Goal: Task Accomplishment & Management: Use online tool/utility

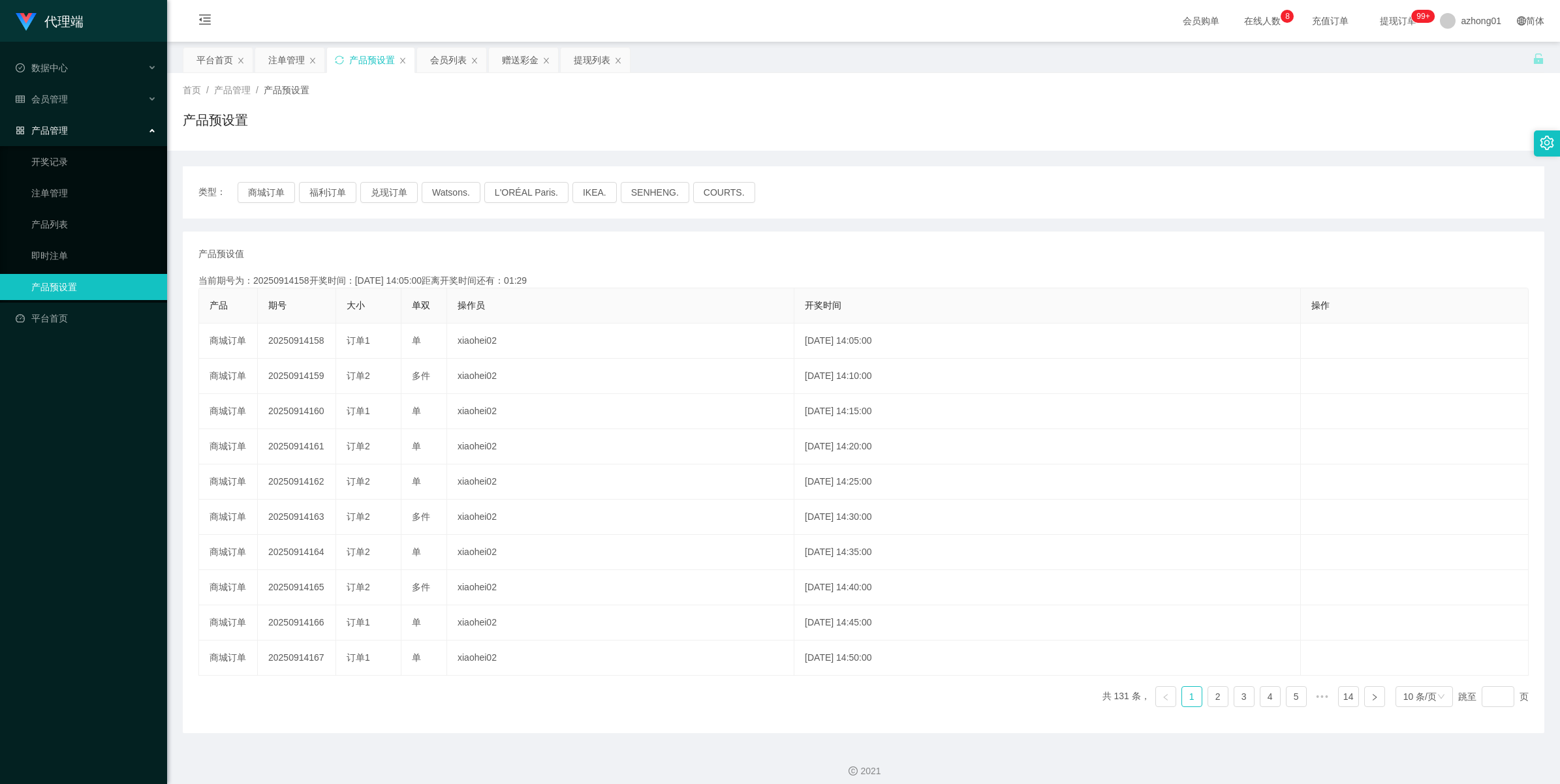
click at [287, 337] on td "20250914158" at bounding box center [296, 341] width 79 height 35
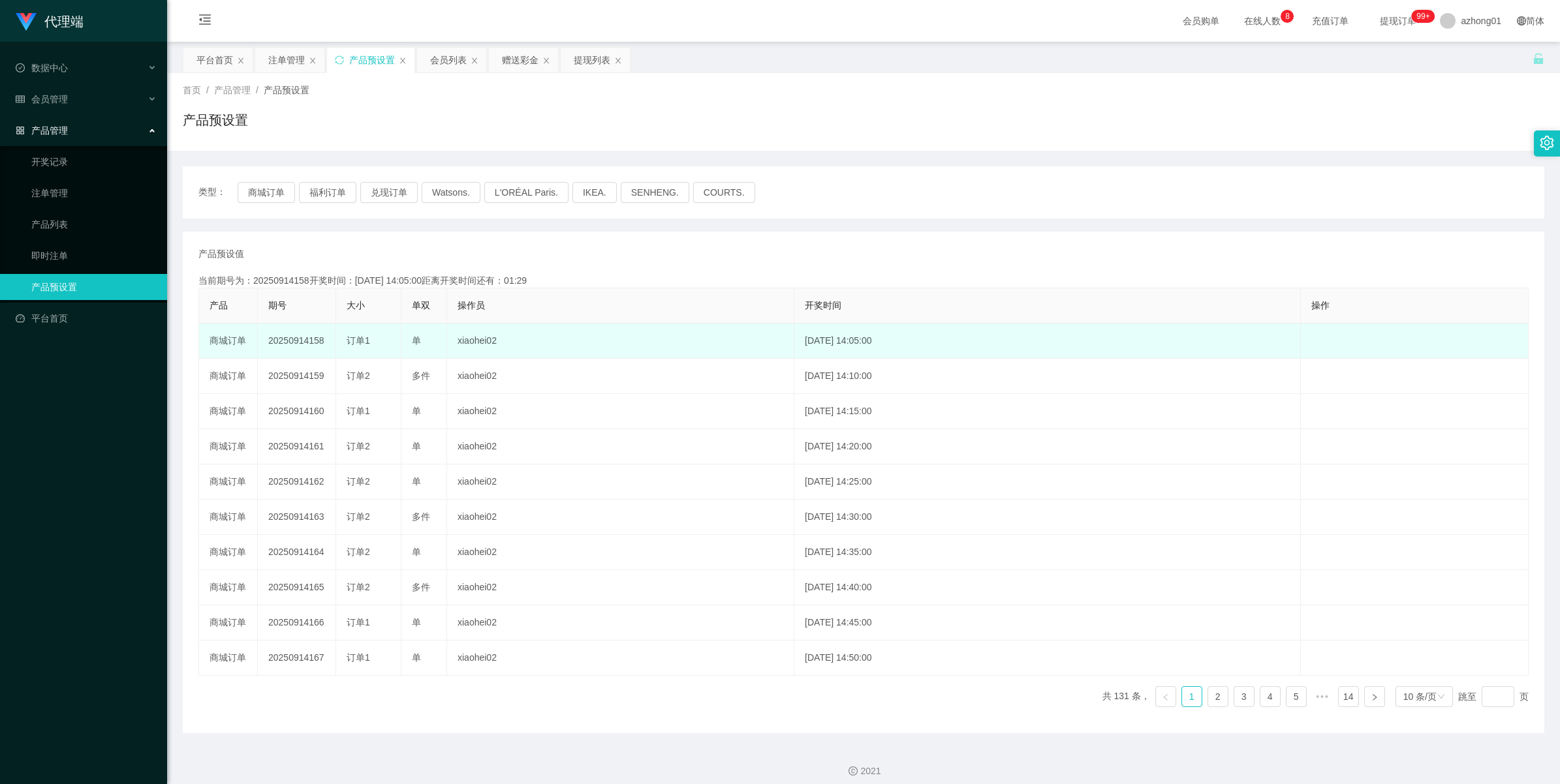
copy td "20250914158"
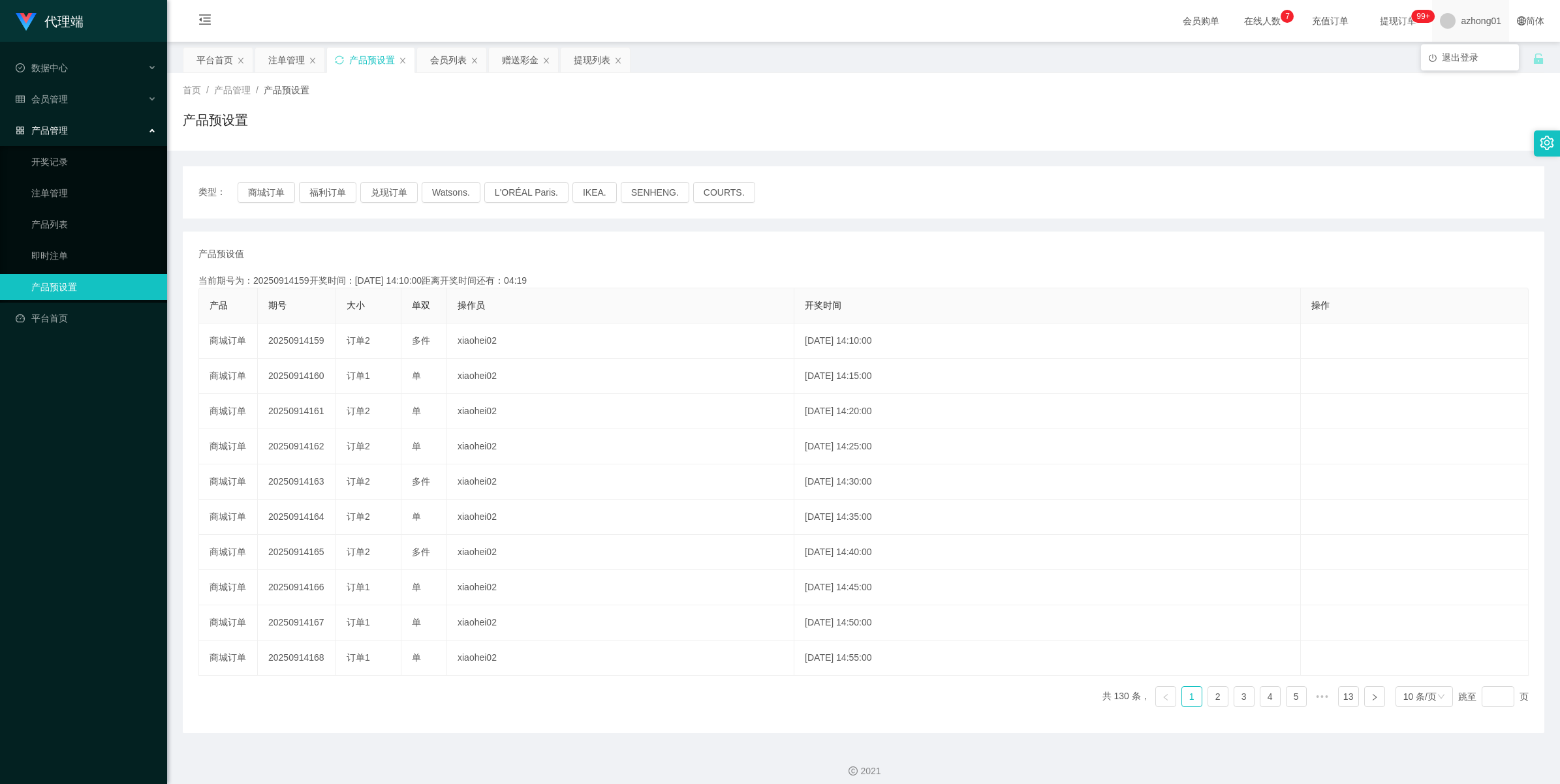
click at [1440, 18] on span at bounding box center [1447, 21] width 16 height 16
click at [1452, 59] on span "退出登录" at bounding box center [1460, 57] width 37 height 10
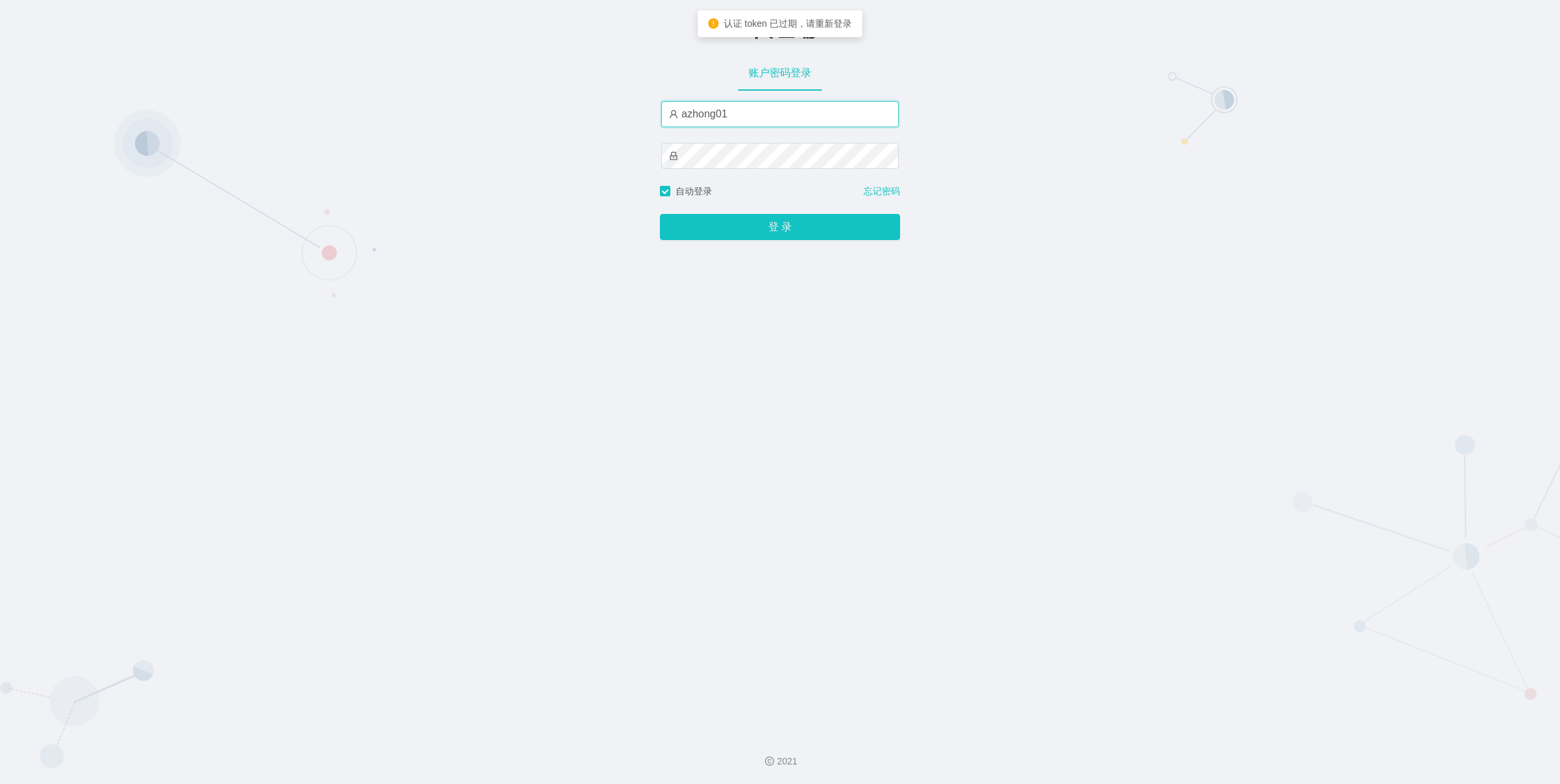
click at [767, 108] on input "azhong01" at bounding box center [780, 115] width 238 height 27
type input "xiaowei01"
click at [752, 228] on button "登 录" at bounding box center [780, 227] width 241 height 27
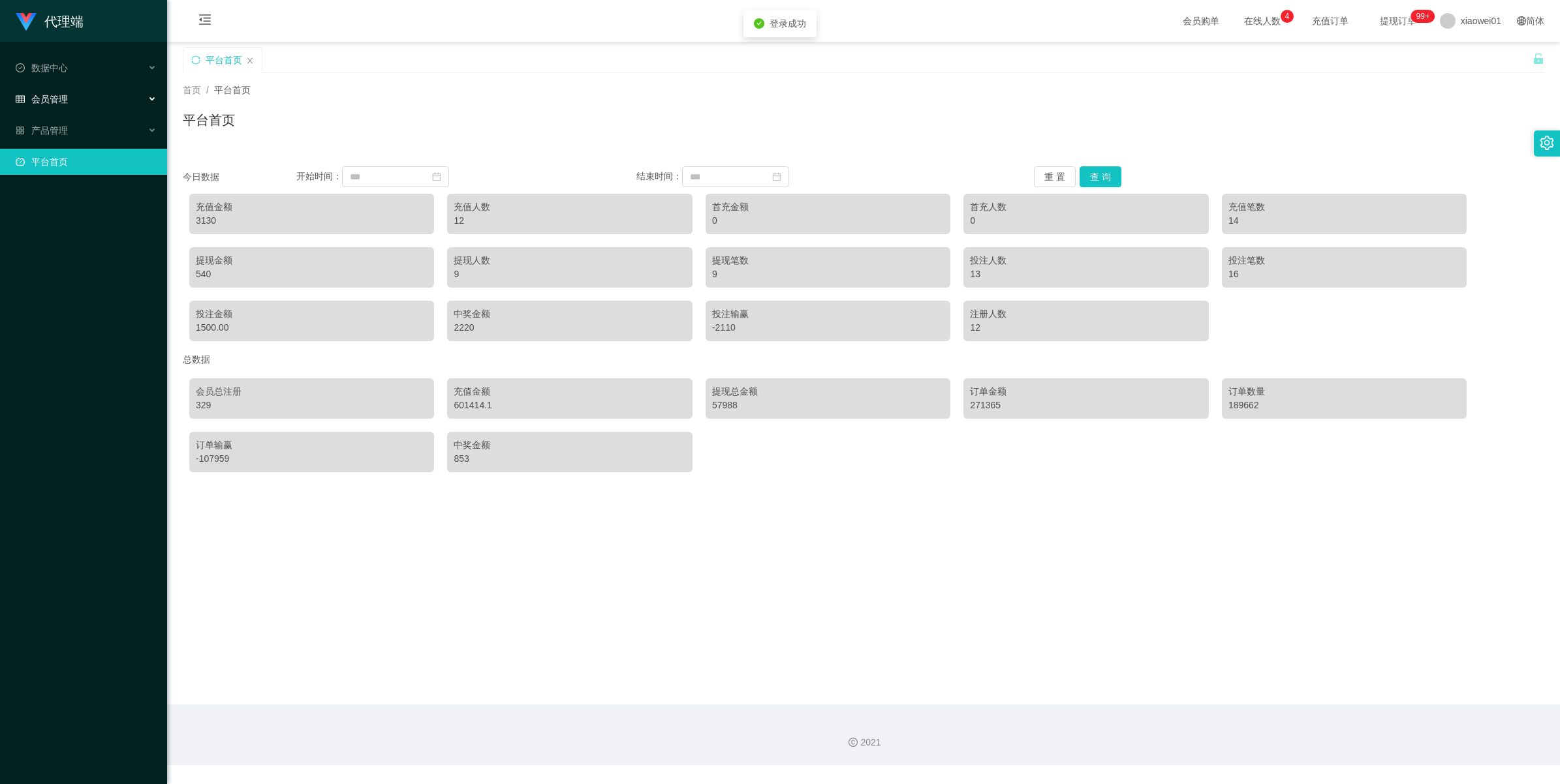
click at [63, 102] on span "会员管理" at bounding box center [42, 98] width 52 height 10
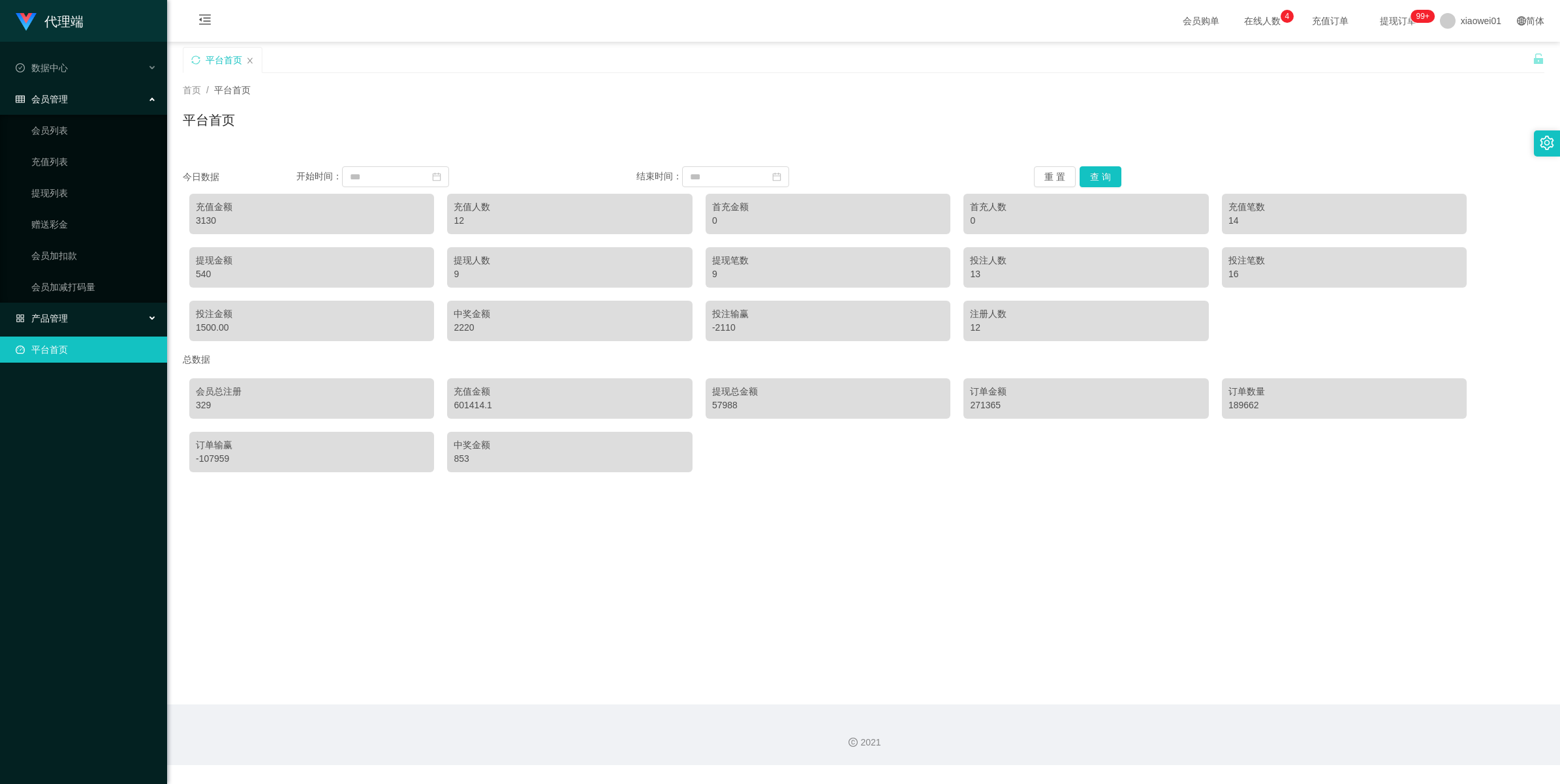
click at [40, 313] on span "产品管理" at bounding box center [42, 318] width 52 height 10
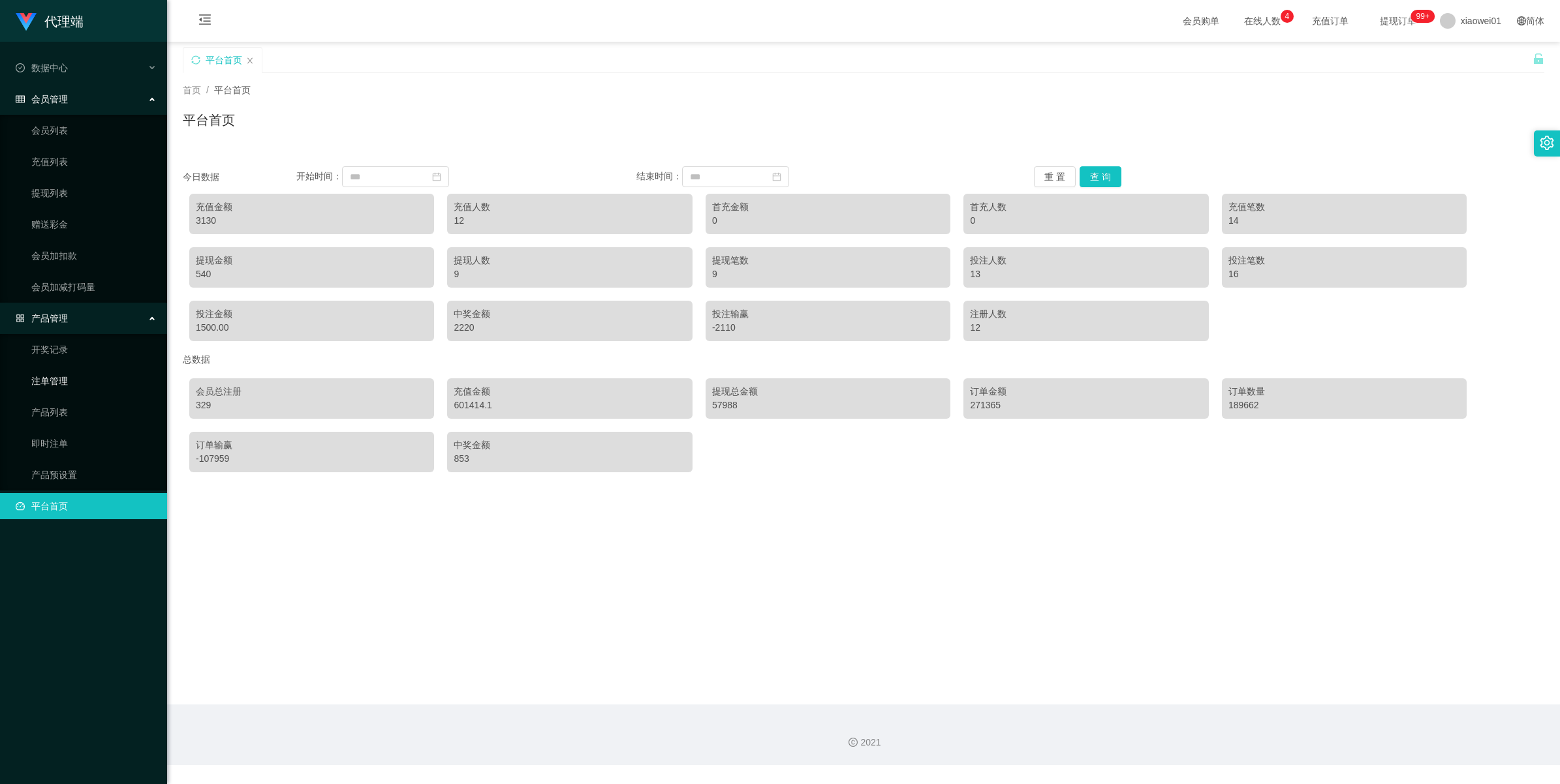
click at [43, 379] on link "注单管理" at bounding box center [94, 382] width 125 height 27
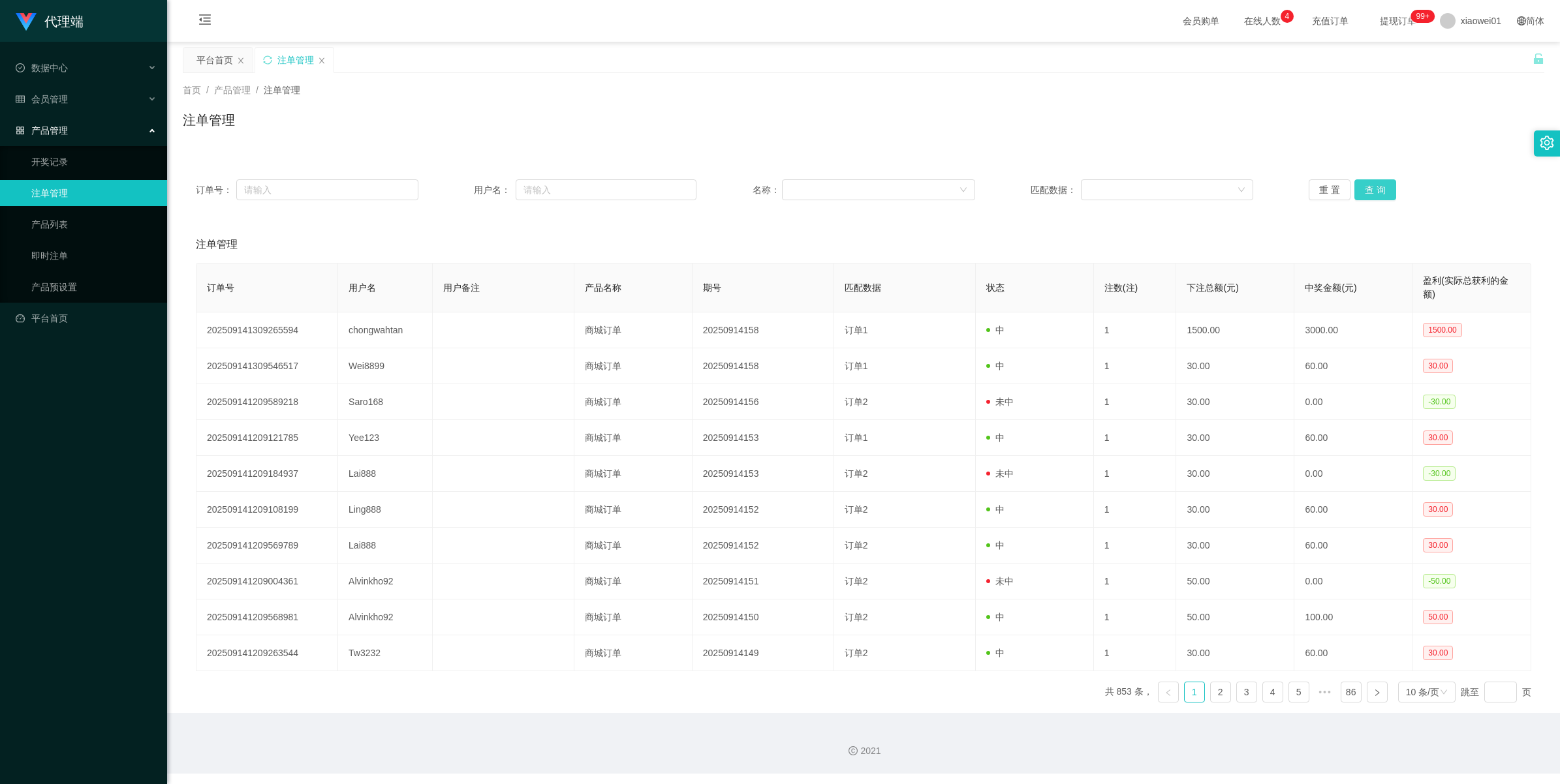
click at [1375, 194] on button "查 询" at bounding box center [1375, 189] width 42 height 21
click at [1375, 194] on div "重 置 查 询" at bounding box center [1419, 189] width 223 height 21
click at [1375, 194] on button "查 询" at bounding box center [1375, 189] width 42 height 21
click at [1375, 194] on div "重 置 查 询" at bounding box center [1419, 189] width 223 height 21
click at [1375, 194] on button "查 询" at bounding box center [1375, 189] width 42 height 21
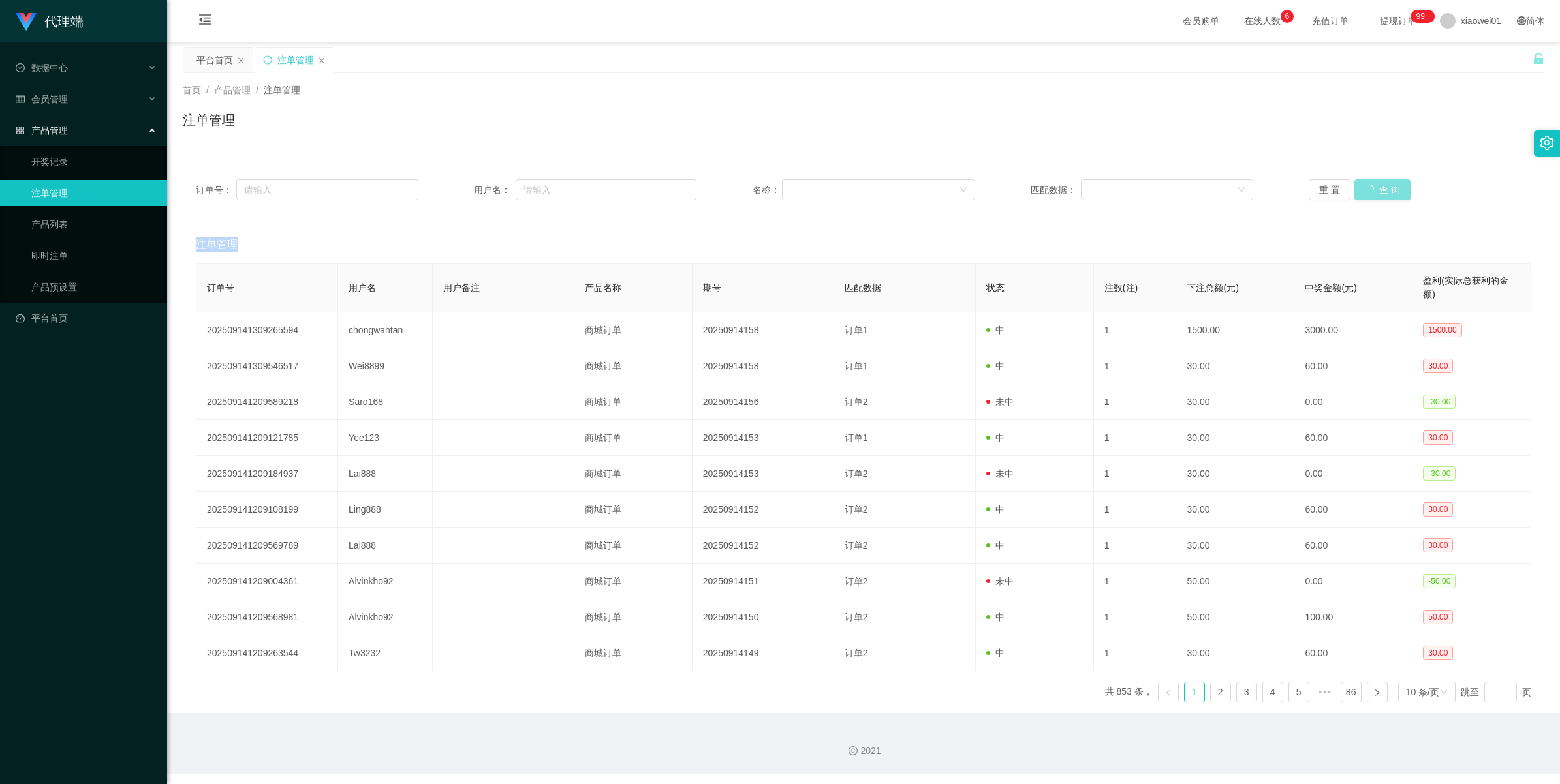
click at [1375, 194] on div "重 置 查 询" at bounding box center [1419, 189] width 223 height 21
click at [1375, 194] on button "查 询" at bounding box center [1382, 189] width 56 height 21
click at [1375, 194] on div "重 置 查 询" at bounding box center [1419, 189] width 223 height 21
click at [1375, 194] on button "查 询" at bounding box center [1375, 189] width 42 height 21
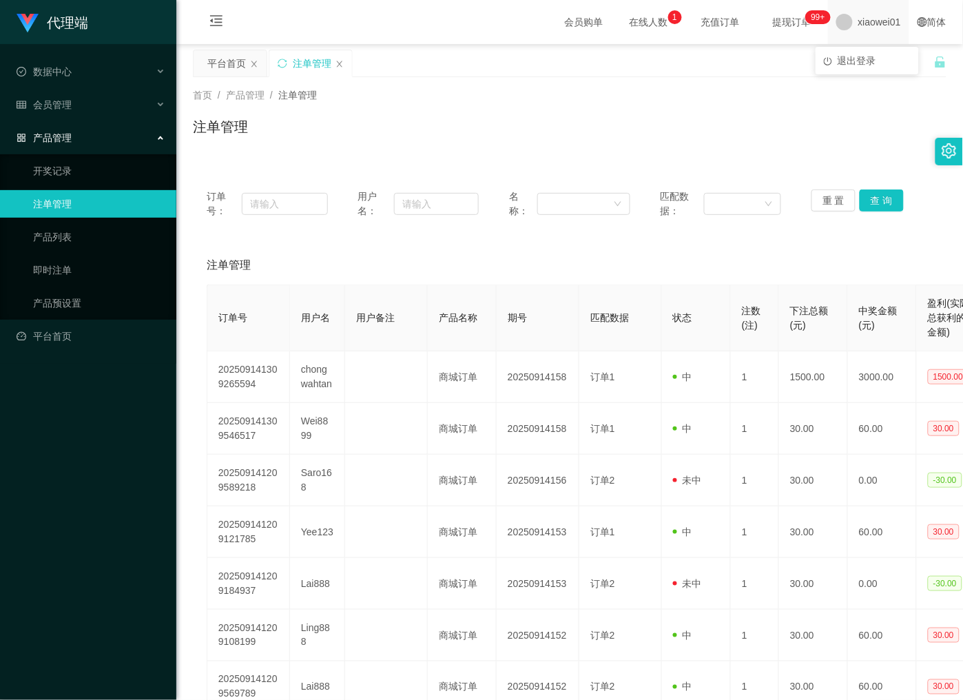
click at [881, 24] on span "xiaowei01" at bounding box center [879, 22] width 43 height 44
click at [860, 55] on span "退出登录" at bounding box center [857, 60] width 39 height 11
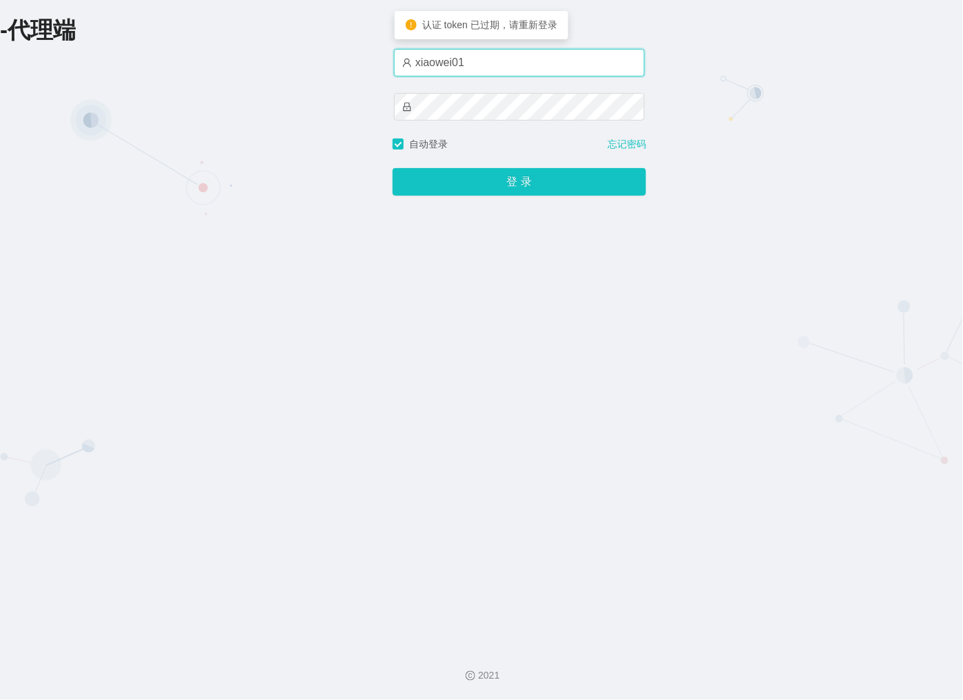
click at [497, 56] on input "xiaowei01" at bounding box center [519, 63] width 251 height 28
type input "azhong01"
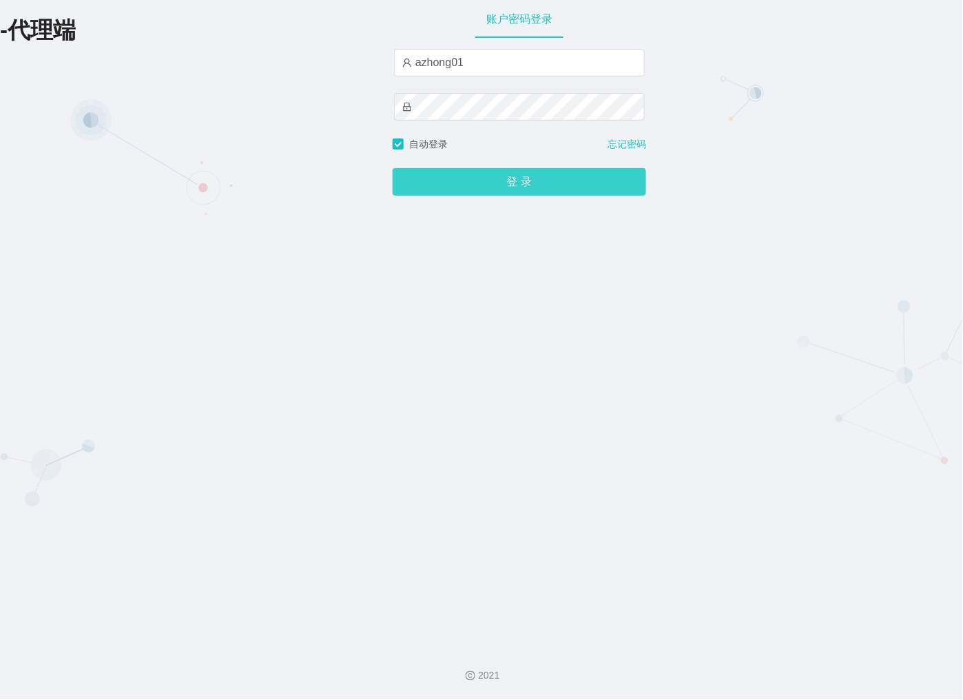
click at [528, 193] on button "登 录" at bounding box center [520, 182] width 254 height 28
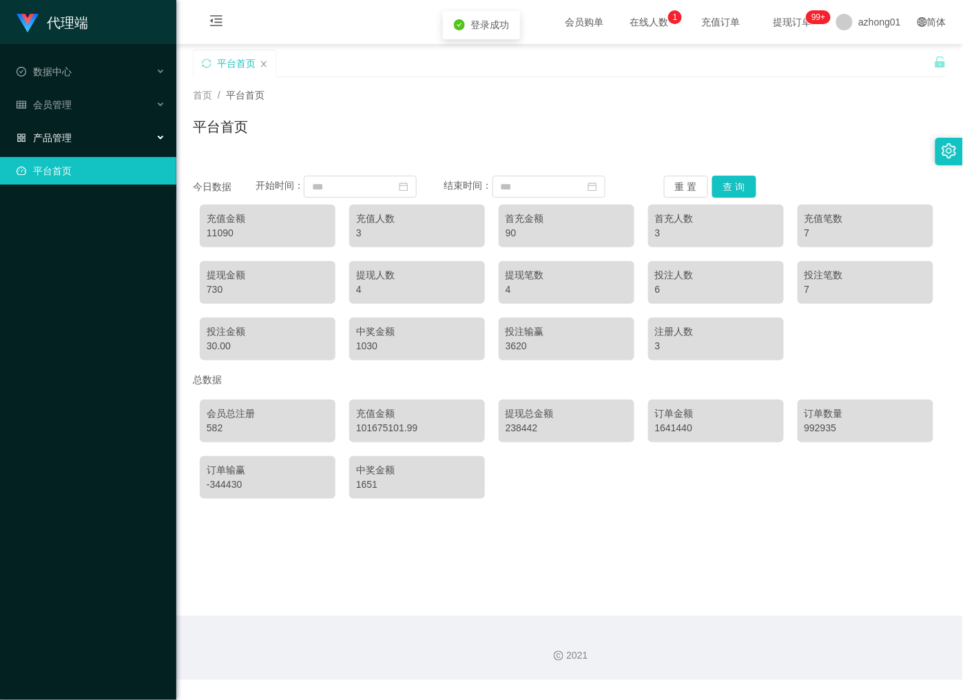
click at [70, 132] on span "产品管理" at bounding box center [44, 137] width 55 height 11
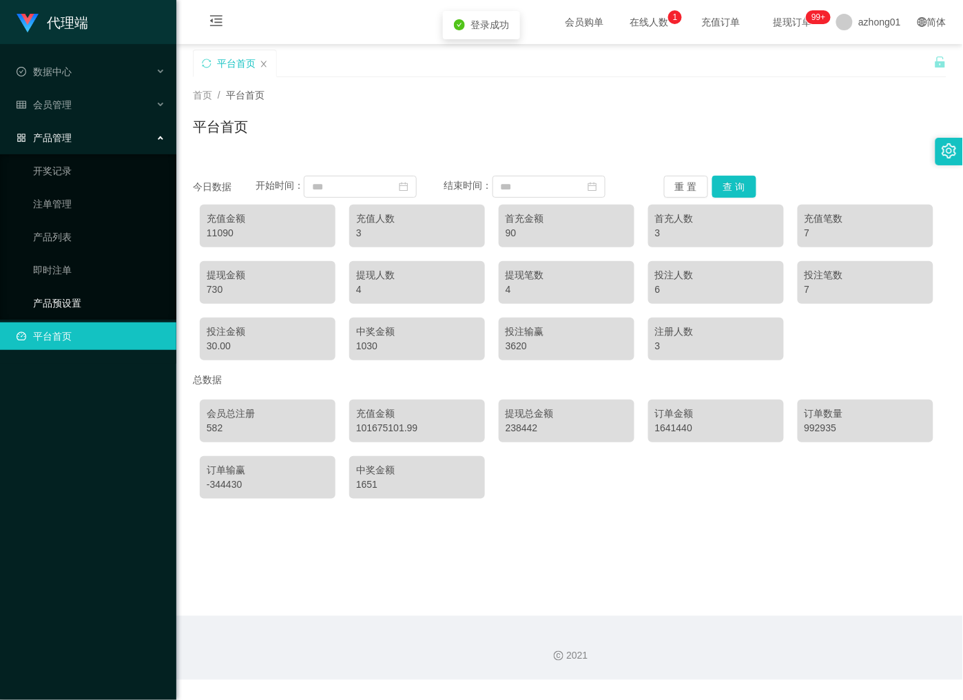
click at [57, 310] on link "产品预设置" at bounding box center [99, 303] width 132 height 28
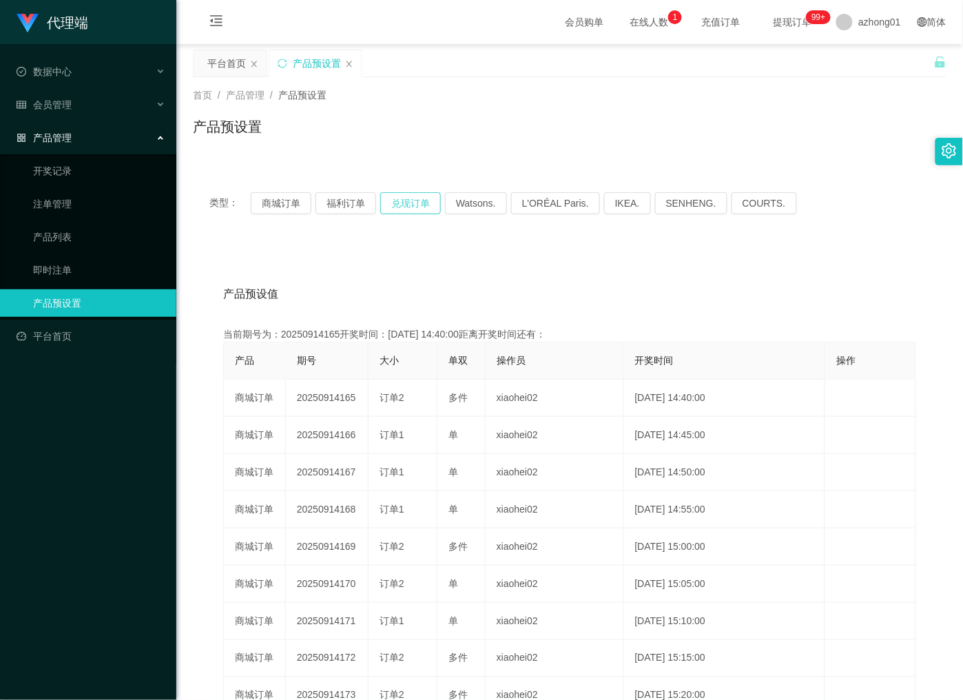
click at [404, 197] on button "兑现订单" at bounding box center [410, 203] width 61 height 22
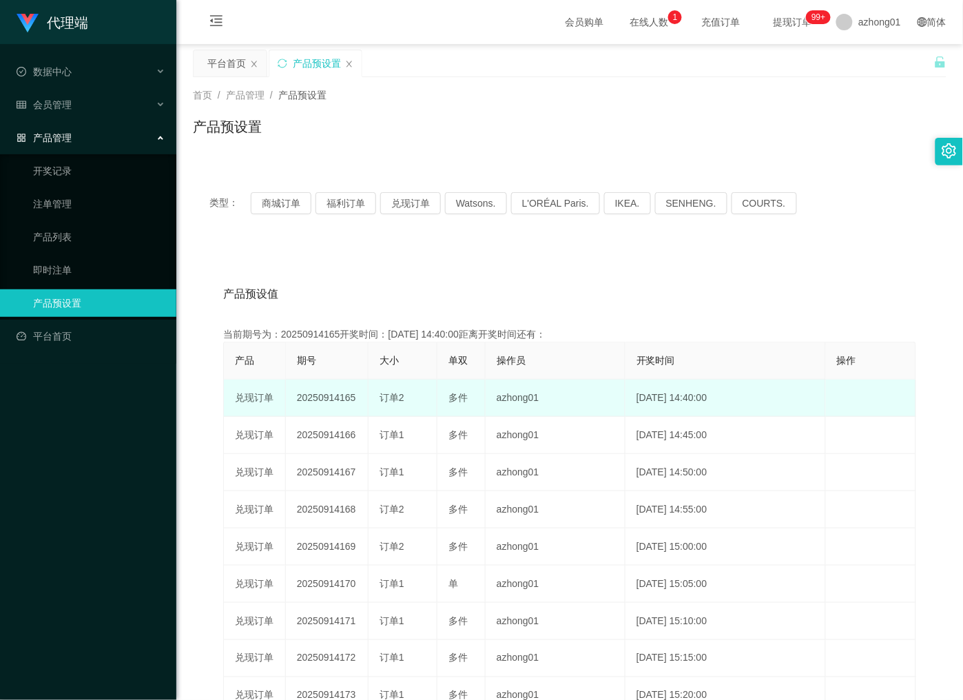
click at [325, 400] on td "20250914165" at bounding box center [327, 398] width 83 height 37
copy td "20250914165"
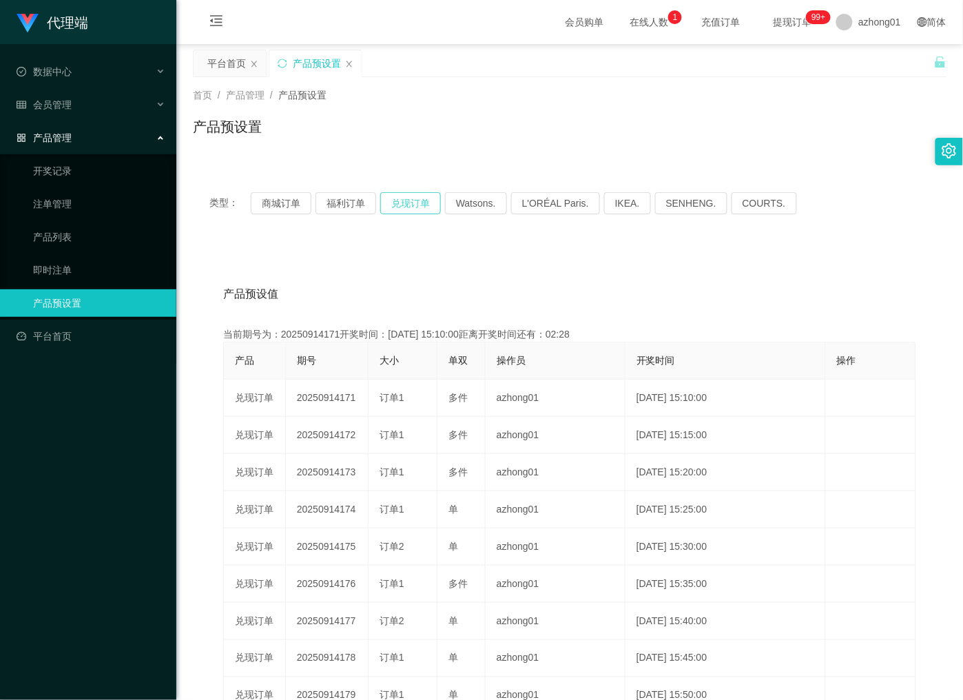
click at [402, 202] on button "兑现订单" at bounding box center [410, 203] width 61 height 22
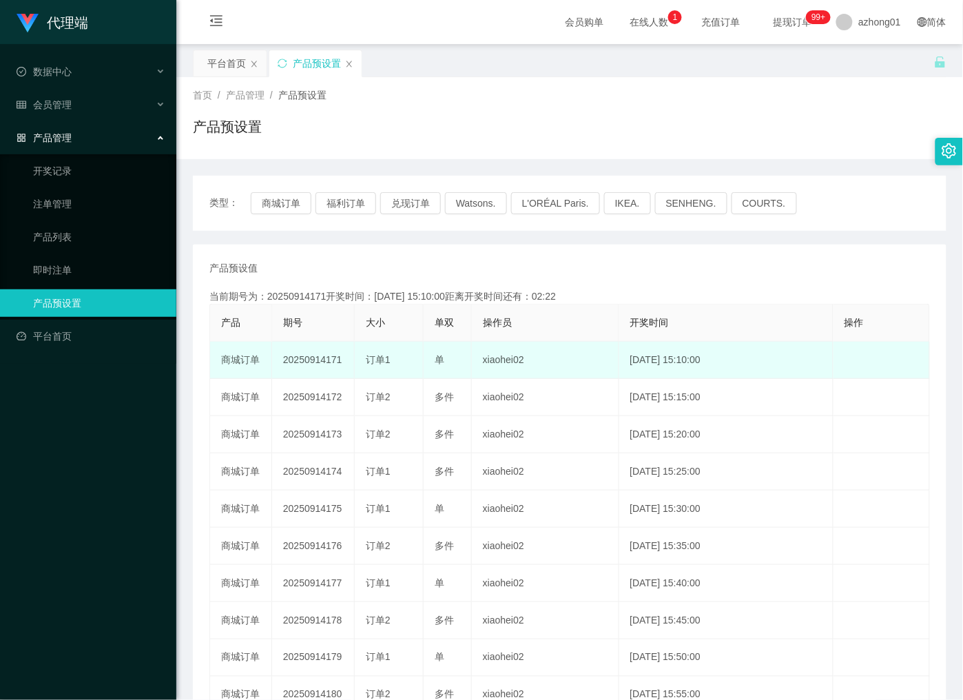
click at [298, 360] on td "20250914171" at bounding box center [313, 360] width 83 height 37
copy td "20250914171"
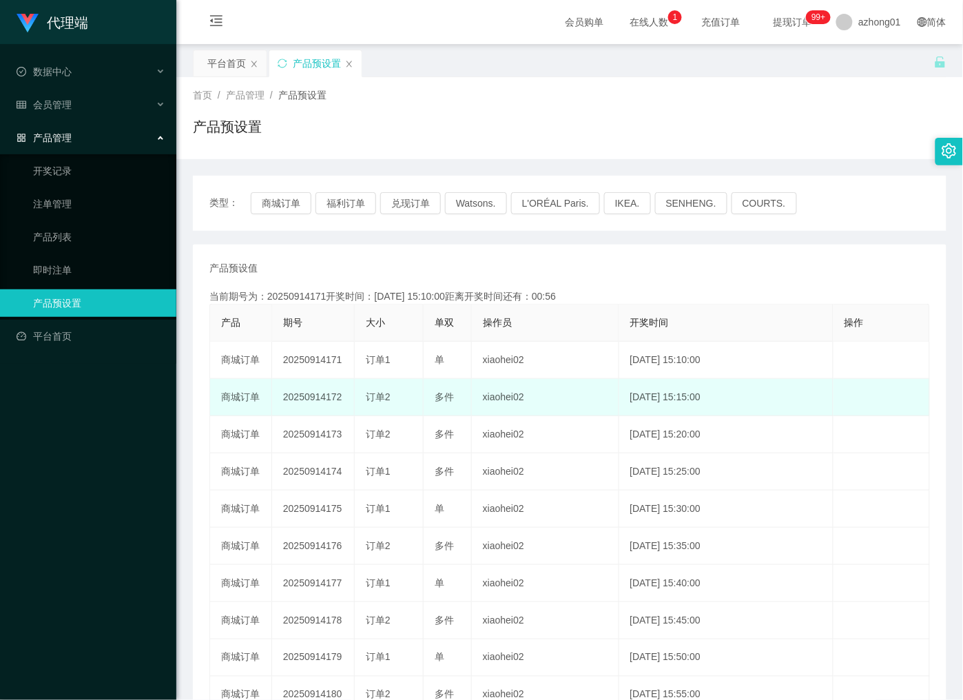
click at [321, 400] on td "20250914172" at bounding box center [313, 397] width 83 height 37
copy td "20250914172"
click at [321, 400] on td "20250914172" at bounding box center [313, 397] width 83 height 37
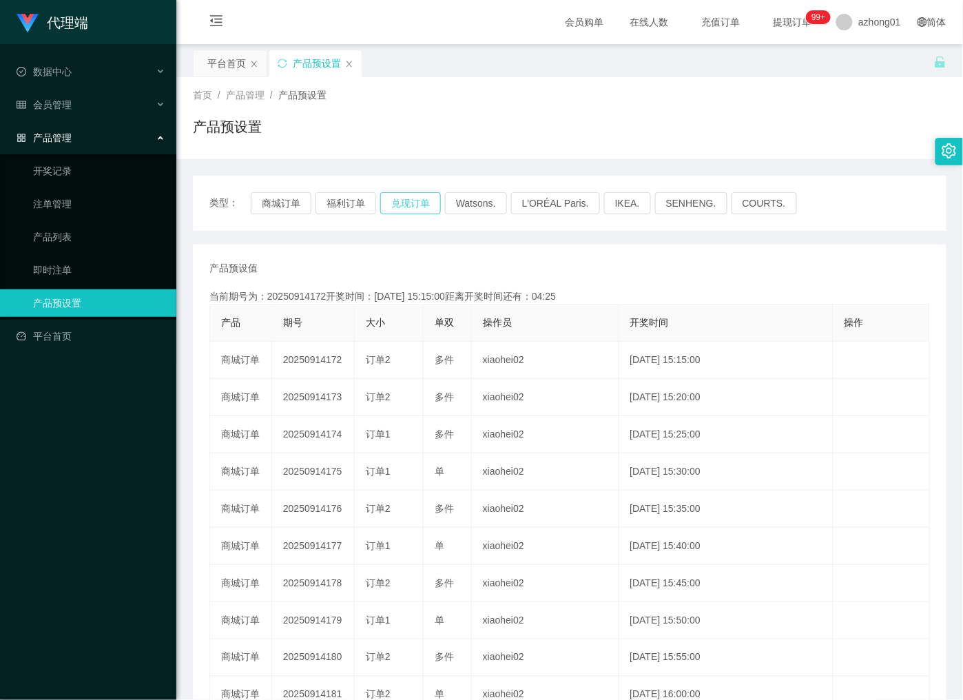
click at [403, 208] on button "兑现订单" at bounding box center [410, 203] width 61 height 22
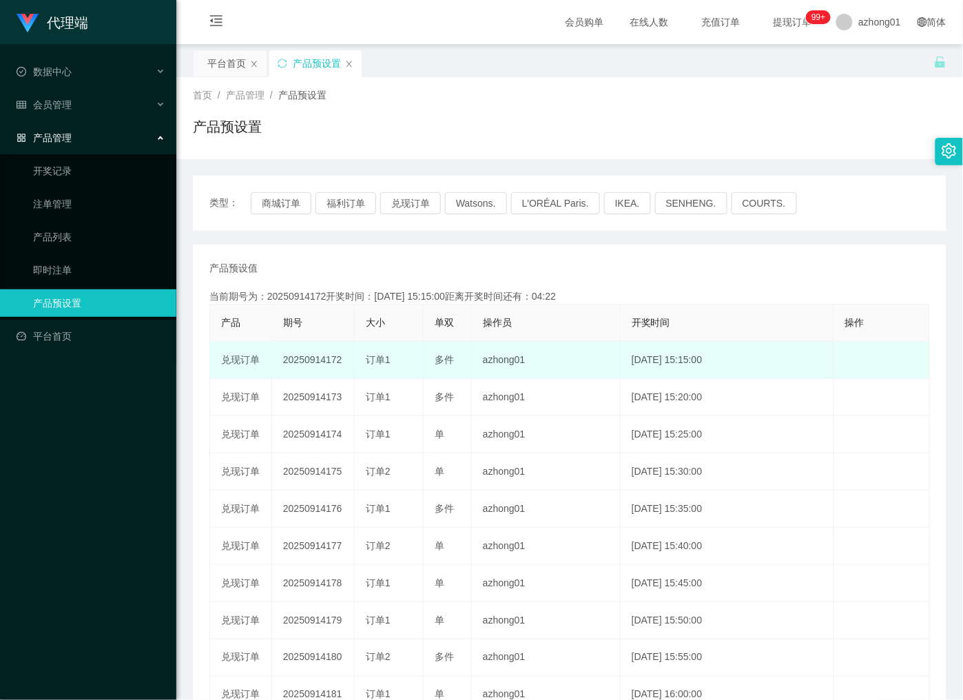
click at [314, 360] on td "20250914172" at bounding box center [313, 360] width 83 height 37
copy td "20250914172"
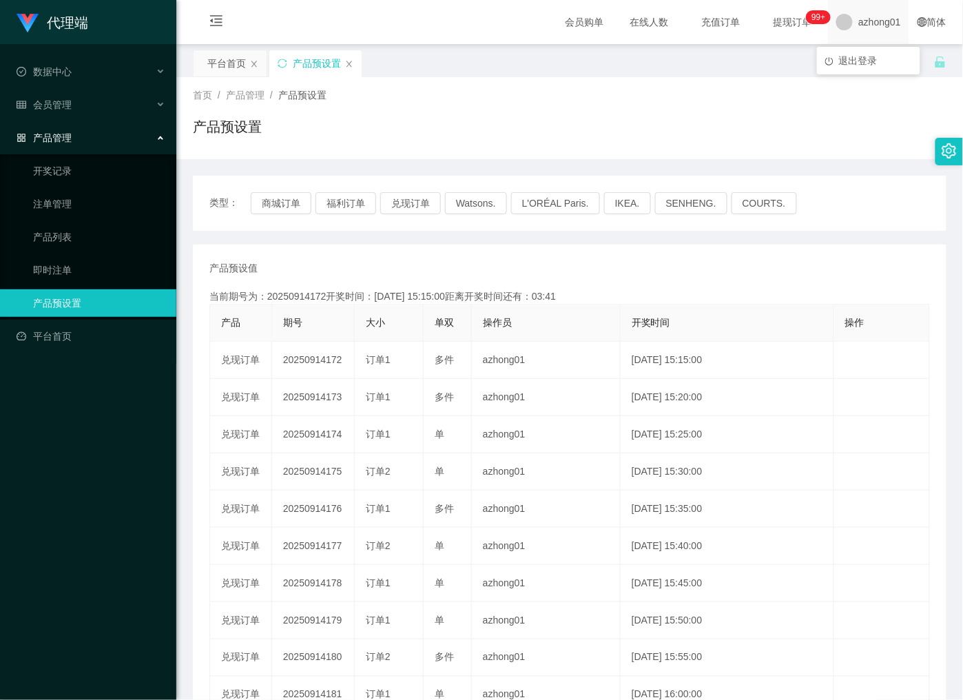
click at [865, 12] on span "azhong01" at bounding box center [879, 22] width 43 height 44
click at [861, 70] on li "退出登录" at bounding box center [868, 61] width 103 height 22
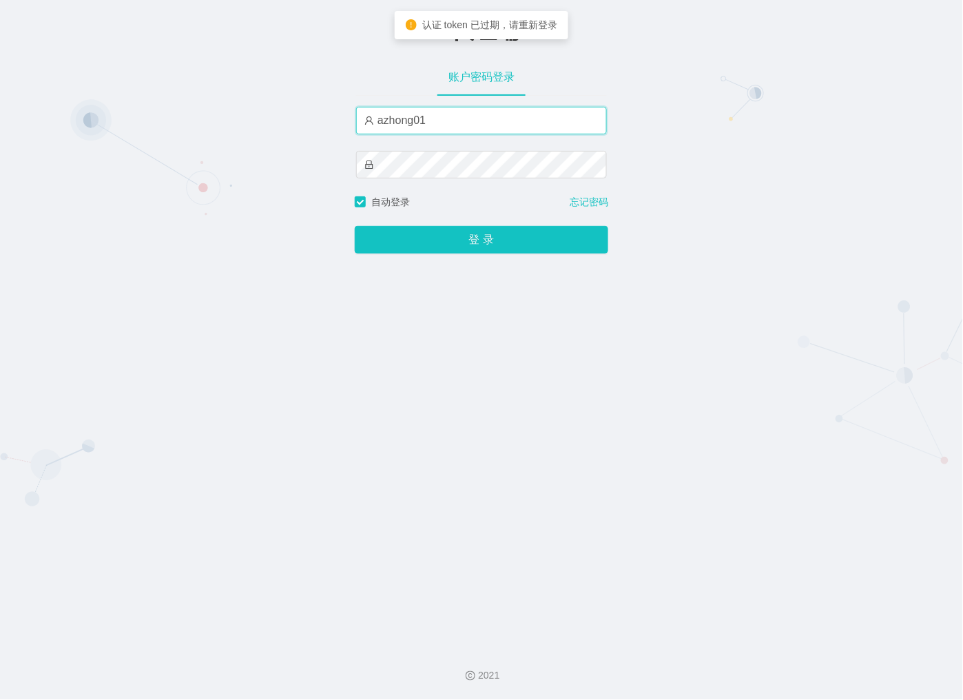
drag, startPoint x: 507, startPoint y: 125, endPoint x: 491, endPoint y: 128, distance: 16.2
click at [507, 125] on input "azhong01" at bounding box center [481, 121] width 251 height 28
type input "xiaowei01"
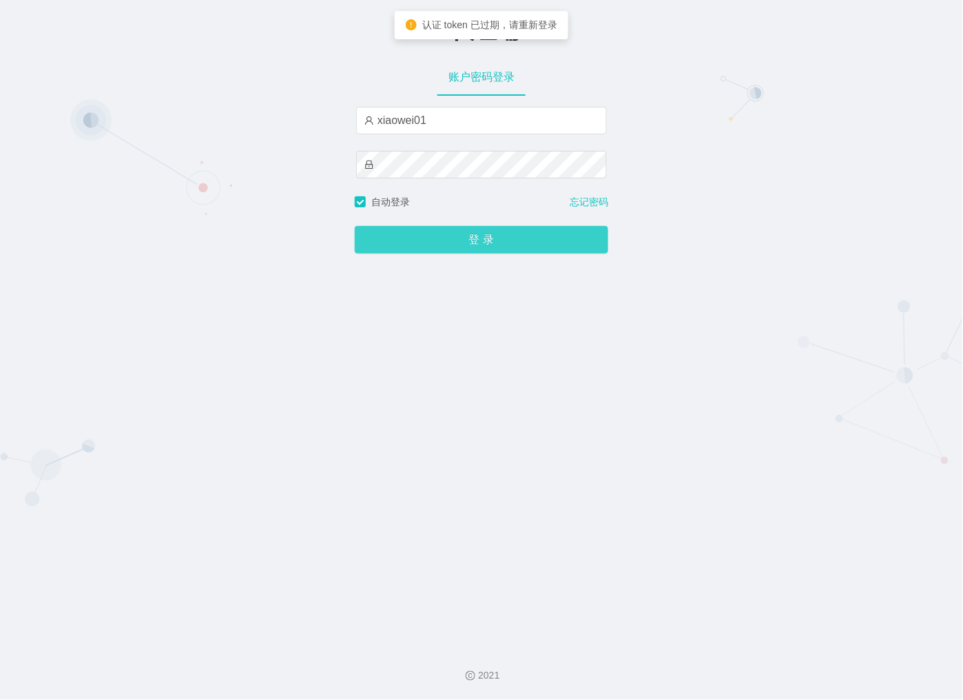
click at [411, 243] on button "登 录" at bounding box center [482, 240] width 254 height 28
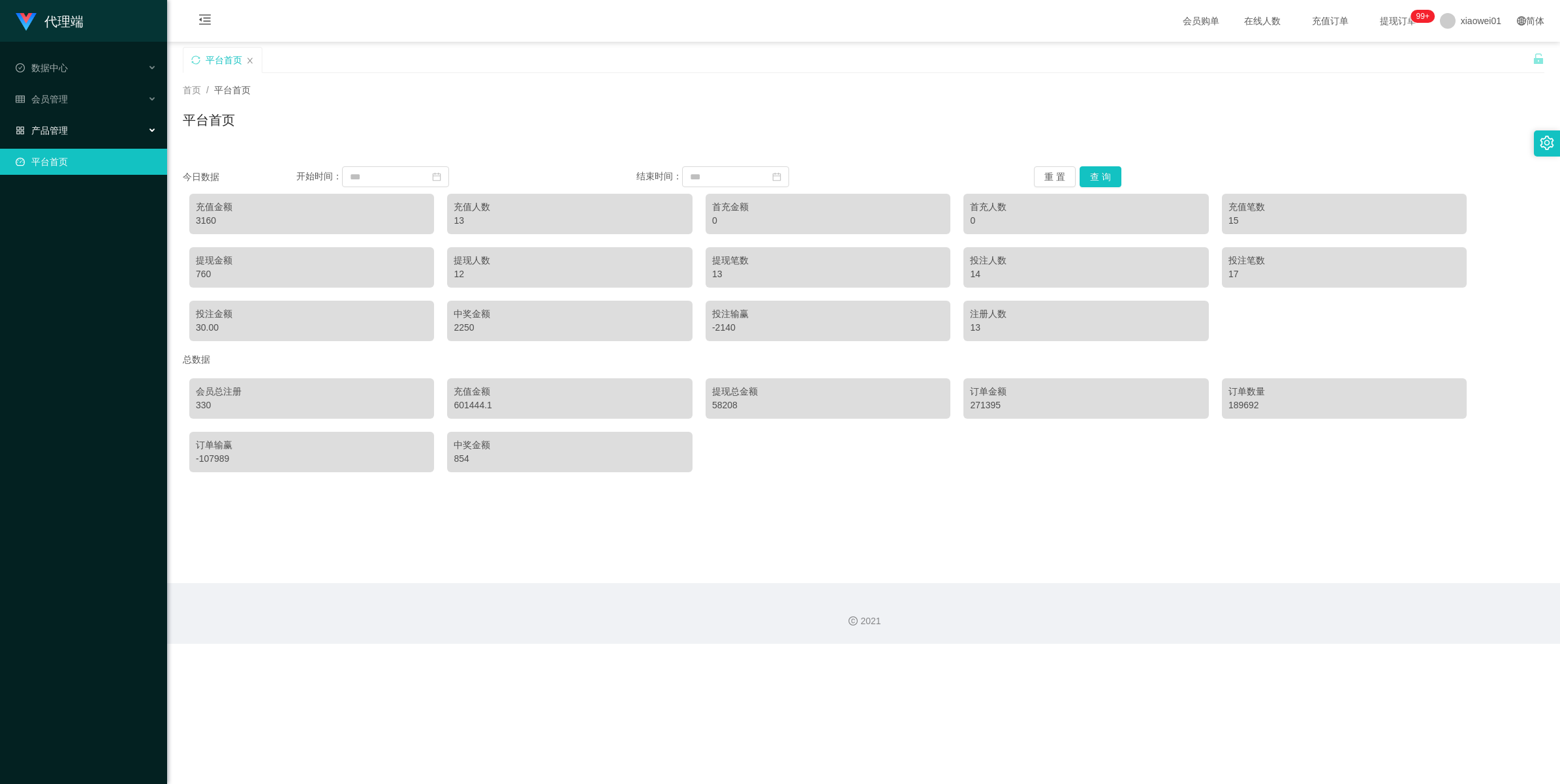
click at [30, 131] on span "产品管理" at bounding box center [42, 130] width 52 height 10
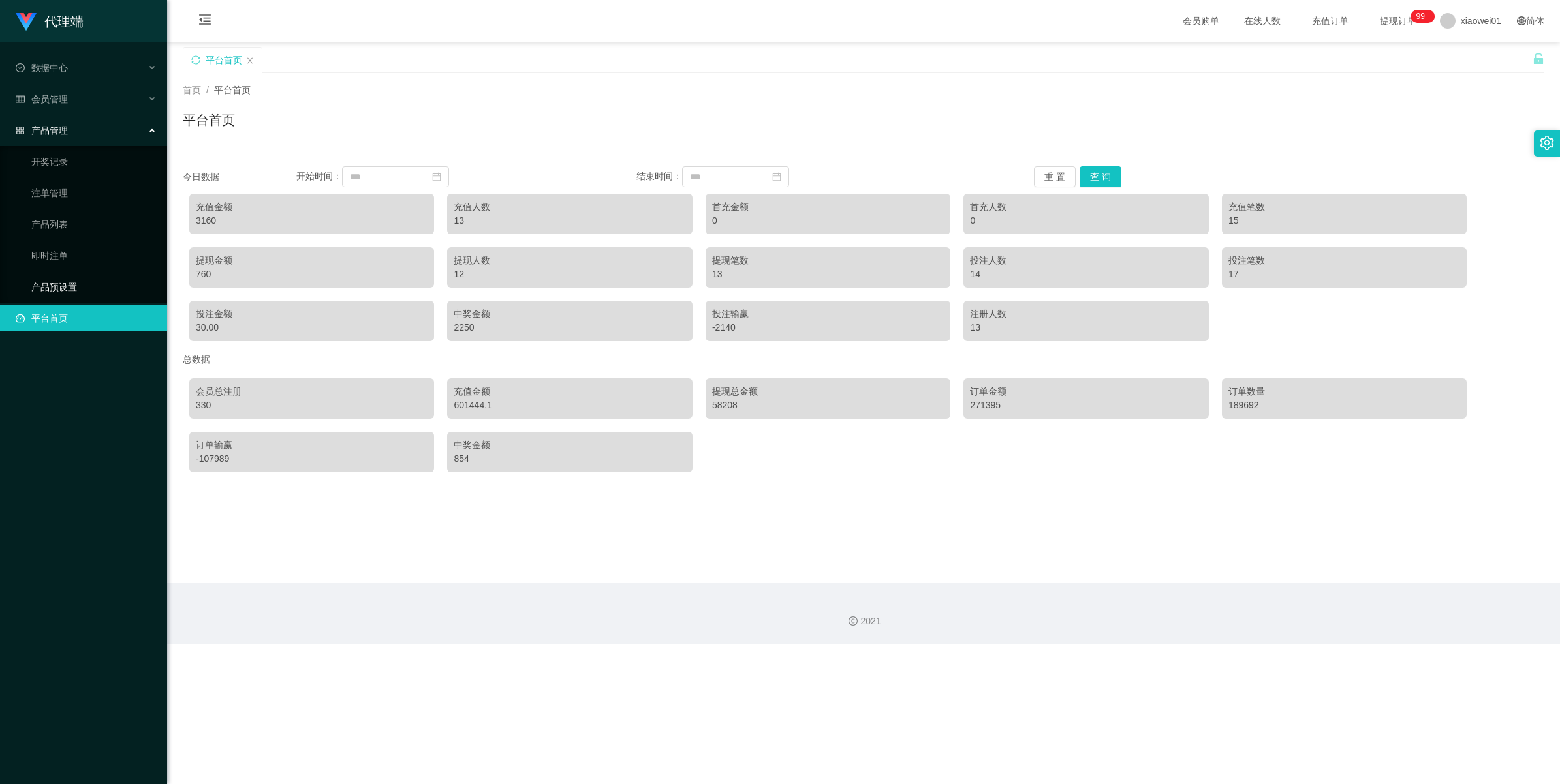
click at [43, 281] on link "产品预设置" at bounding box center [94, 287] width 125 height 27
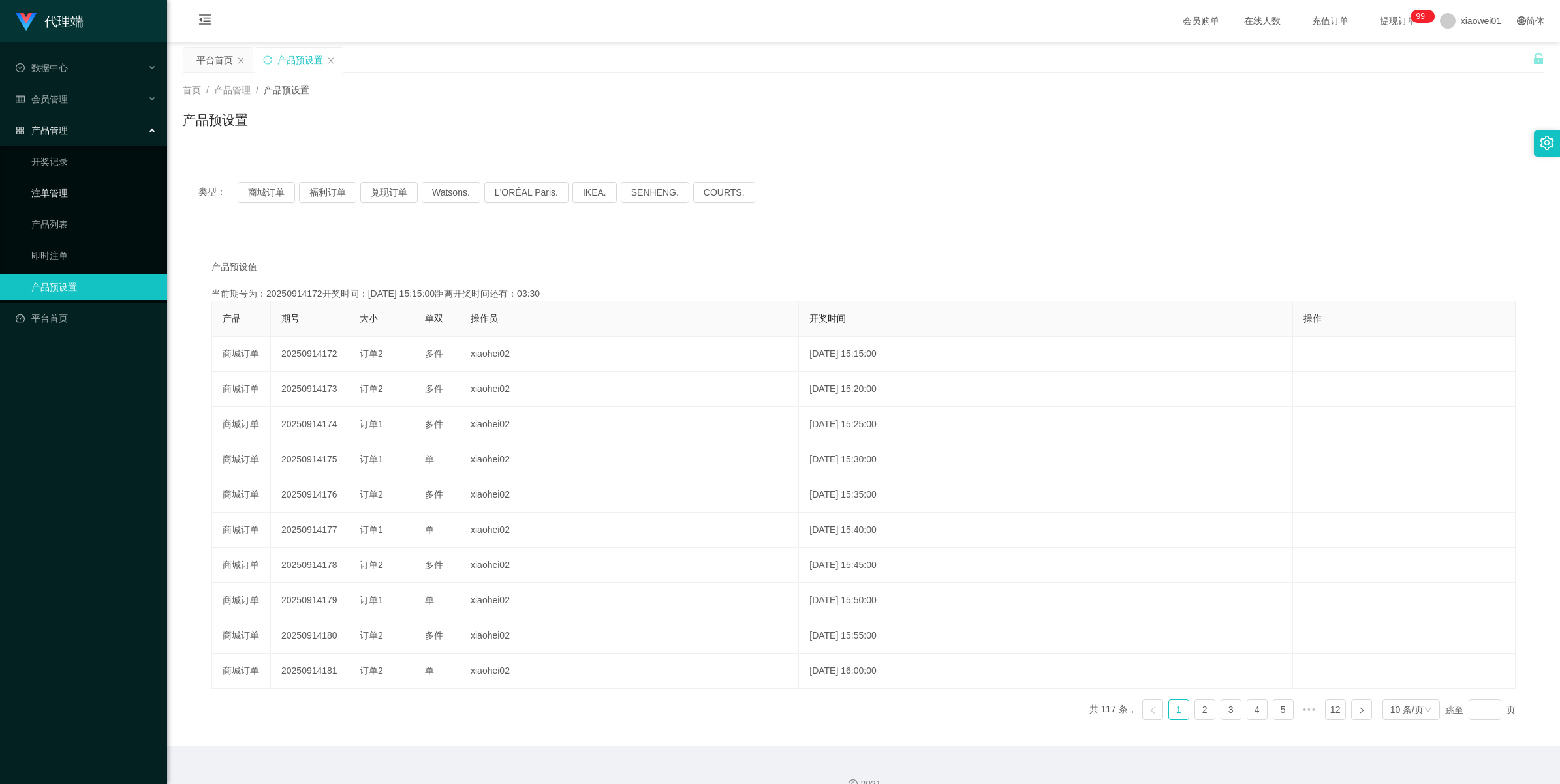
drag, startPoint x: 49, startPoint y: 187, endPoint x: 188, endPoint y: 205, distance: 140.2
click at [49, 187] on link "注单管理" at bounding box center [94, 193] width 125 height 27
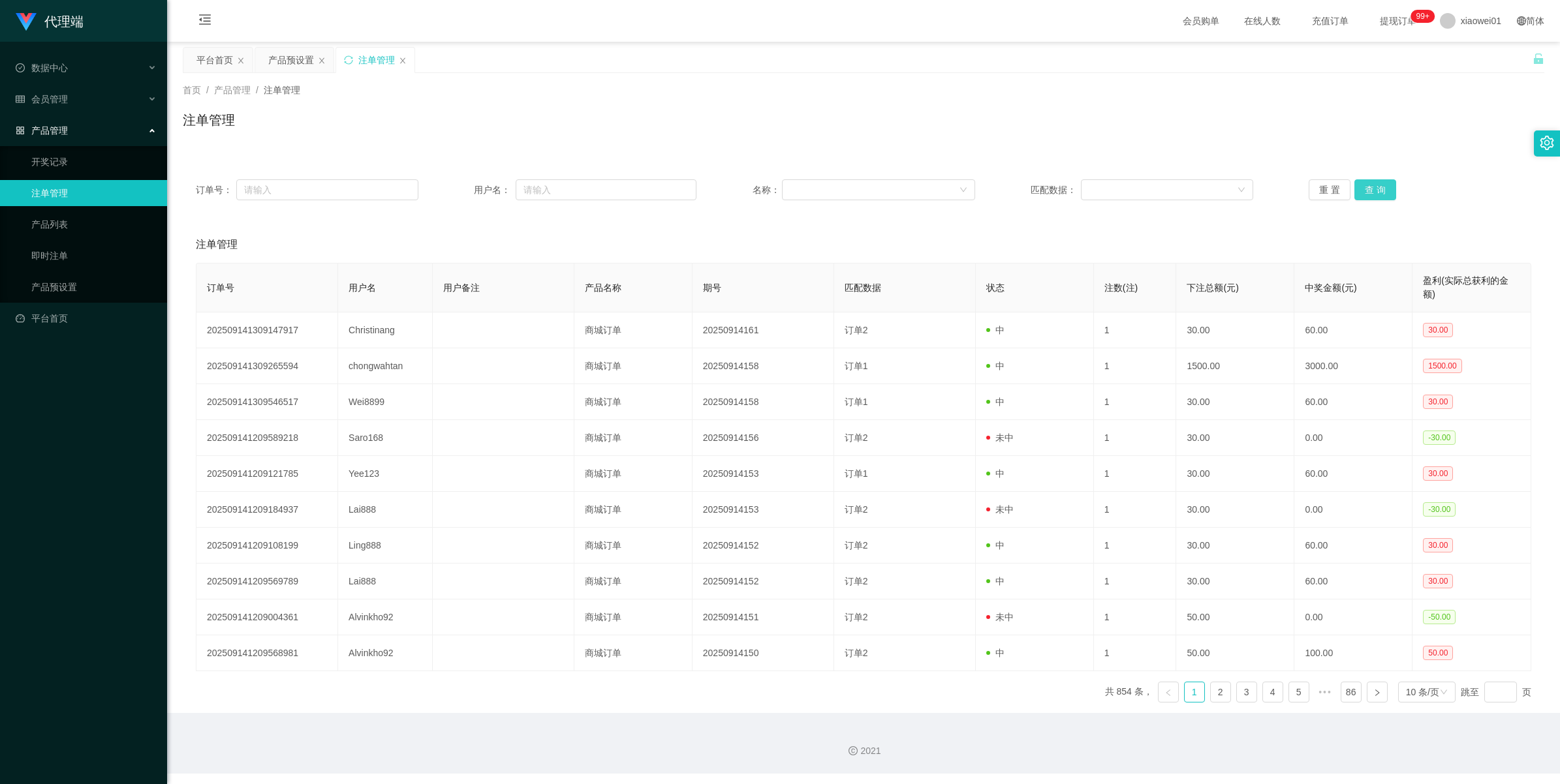
click at [912, 187] on button "查 询" at bounding box center [1375, 189] width 42 height 21
click at [912, 187] on div "重 置 查 询" at bounding box center [1419, 189] width 223 height 21
click at [912, 187] on button "查 询" at bounding box center [1375, 189] width 42 height 21
click at [912, 187] on div "重 置 查 询" at bounding box center [1419, 189] width 223 height 21
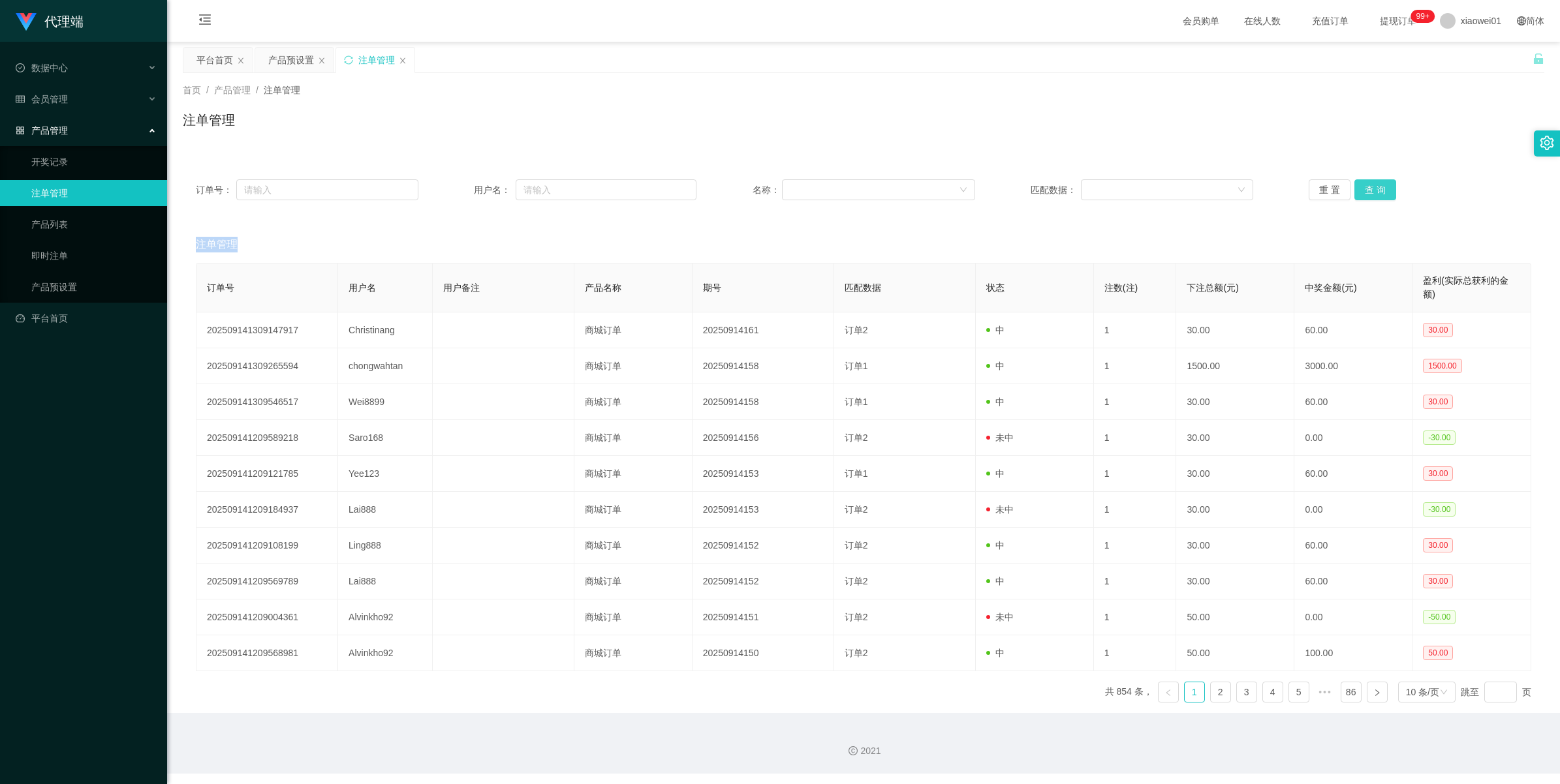
drag, startPoint x: 1361, startPoint y: 187, endPoint x: 1438, endPoint y: 147, distance: 86.8
click at [912, 187] on button "查 询" at bounding box center [1375, 189] width 42 height 21
click at [295, 62] on div "产品预设置" at bounding box center [291, 60] width 45 height 25
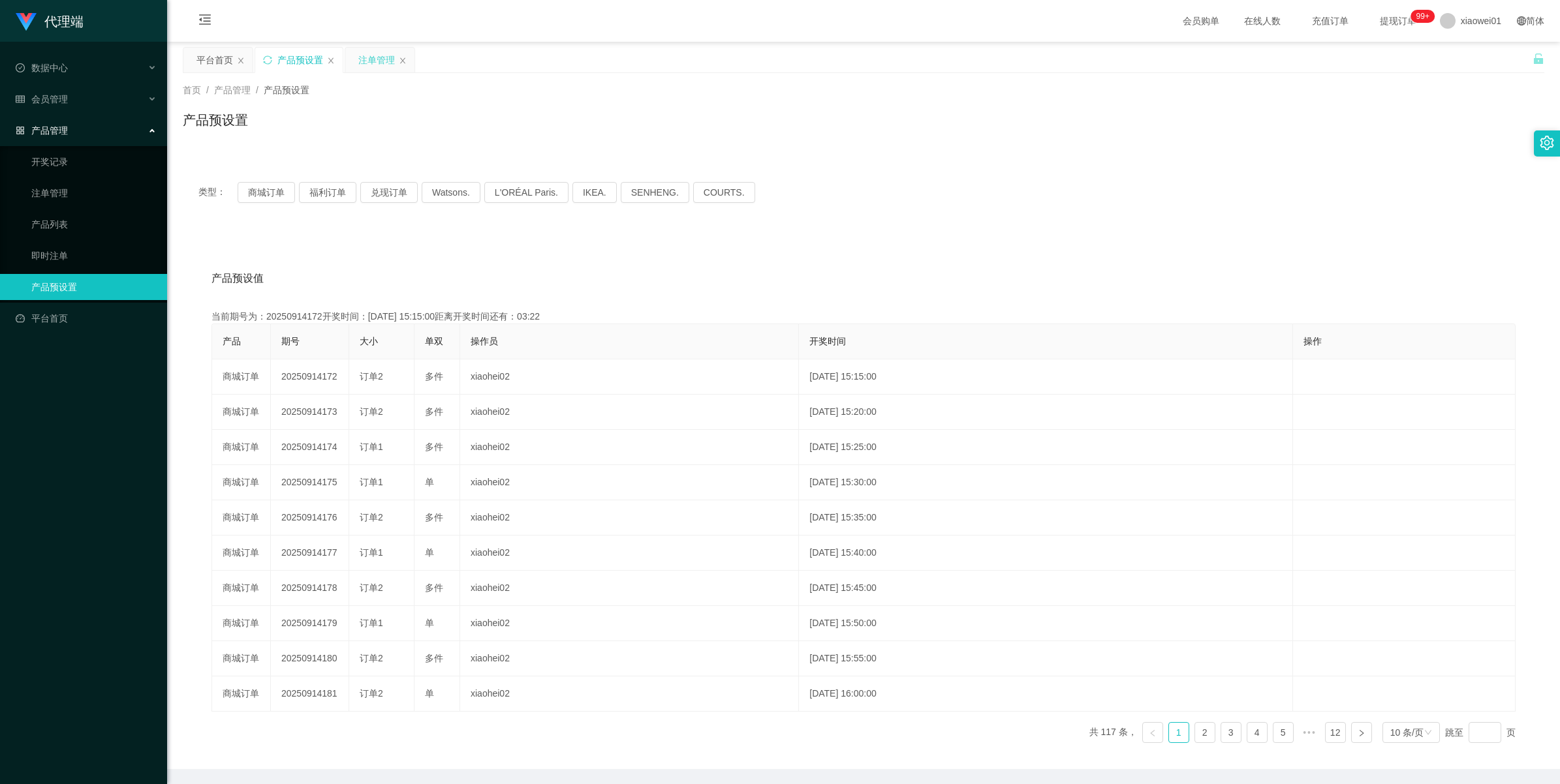
click at [368, 58] on div "注单管理" at bounding box center [376, 60] width 37 height 25
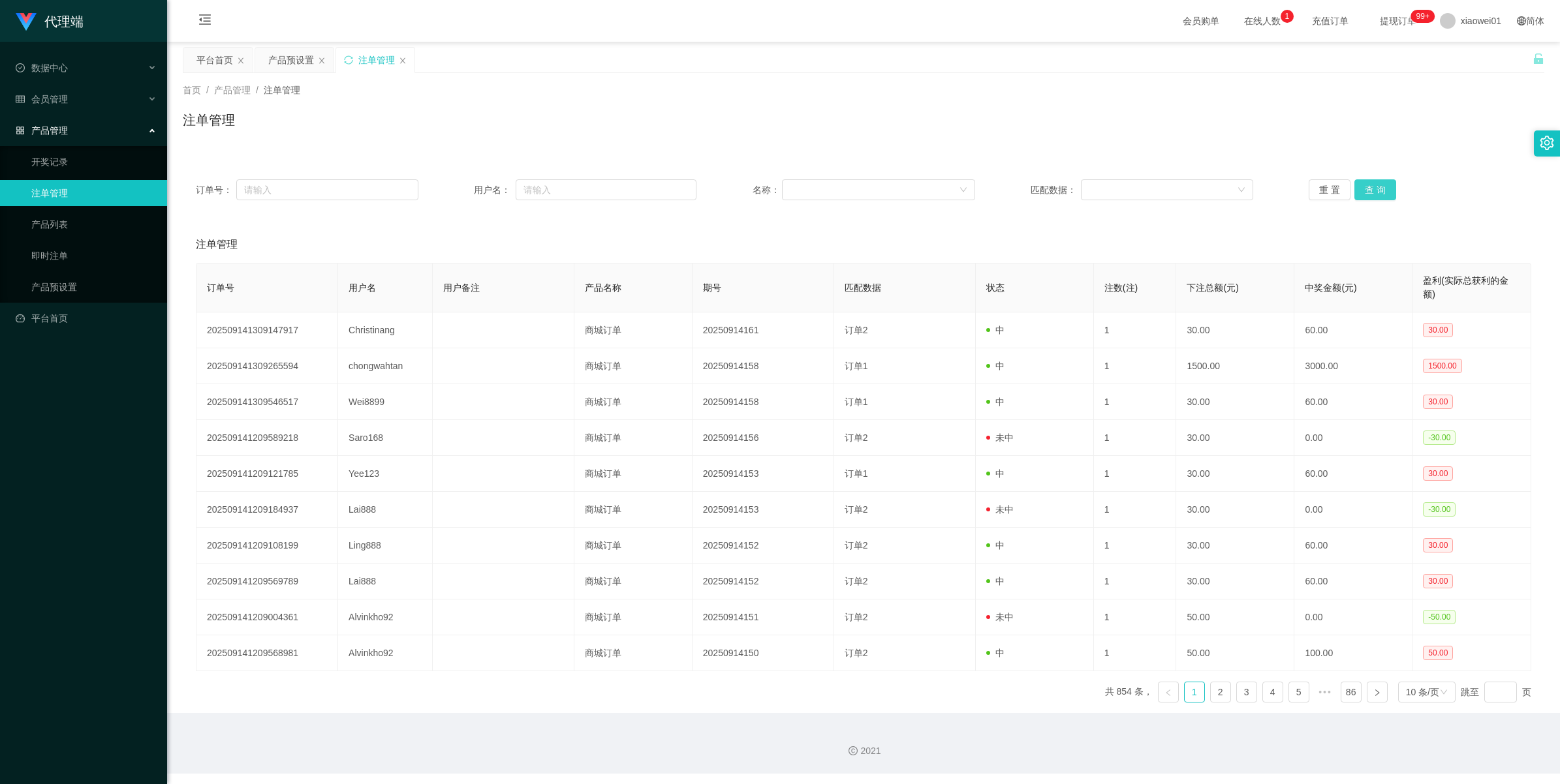
click at [912, 194] on button "查 询" at bounding box center [1375, 189] width 42 height 21
click at [912, 194] on div "重 置 查 询" at bounding box center [1419, 189] width 223 height 21
click at [912, 194] on button "查 询" at bounding box center [1382, 189] width 56 height 21
click at [912, 194] on div "重 置 查 询" at bounding box center [1419, 189] width 223 height 21
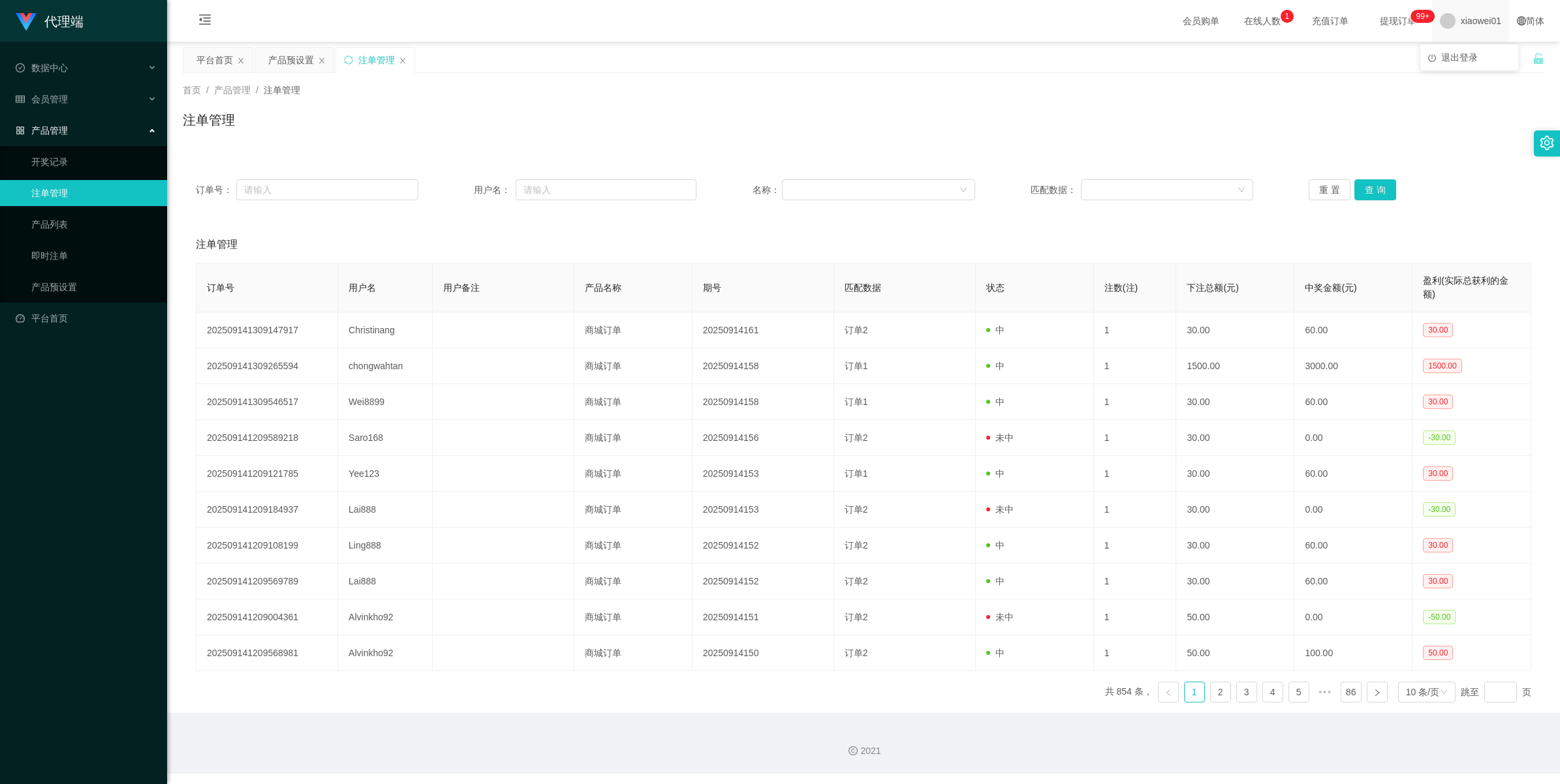
click at [912, 28] on span "xiaowei01" at bounding box center [1480, 21] width 41 height 42
click at [912, 59] on span "退出登录" at bounding box center [1459, 57] width 37 height 10
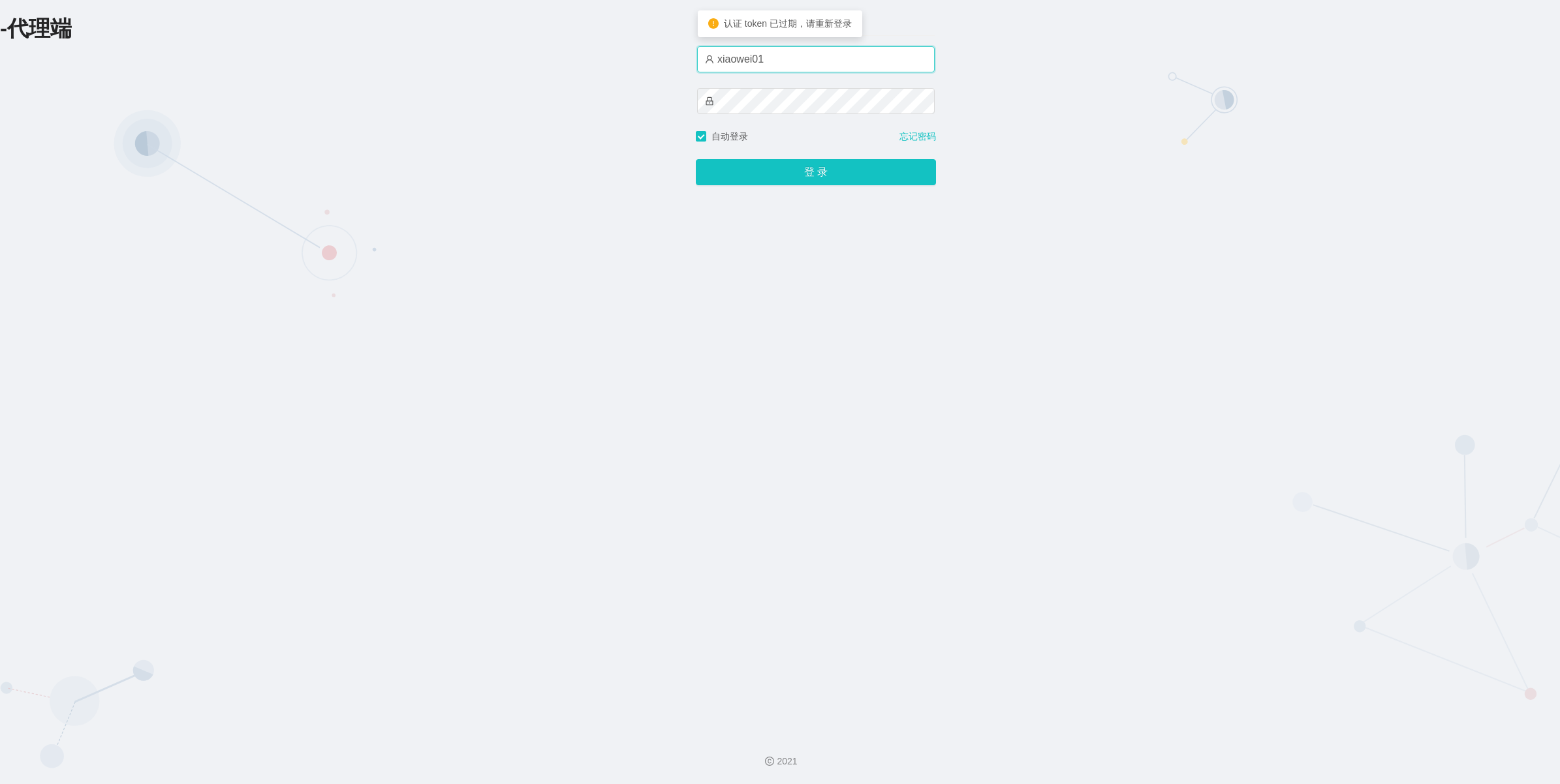
click at [801, 57] on input "xiaowei01" at bounding box center [816, 60] width 238 height 27
type input "azhong01"
click at [764, 173] on button "登 录" at bounding box center [816, 172] width 241 height 27
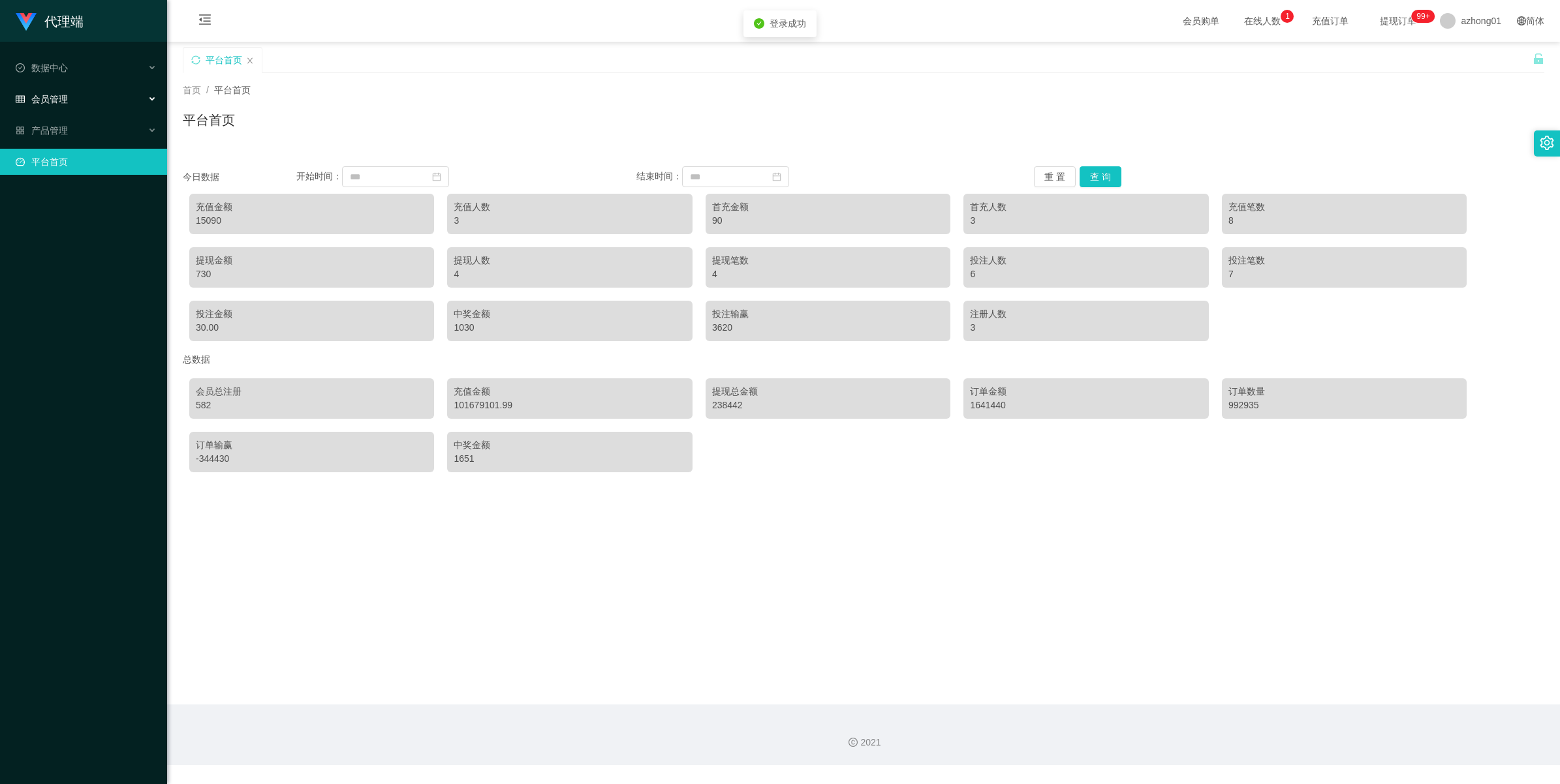
click at [41, 99] on span "会员管理" at bounding box center [42, 98] width 52 height 10
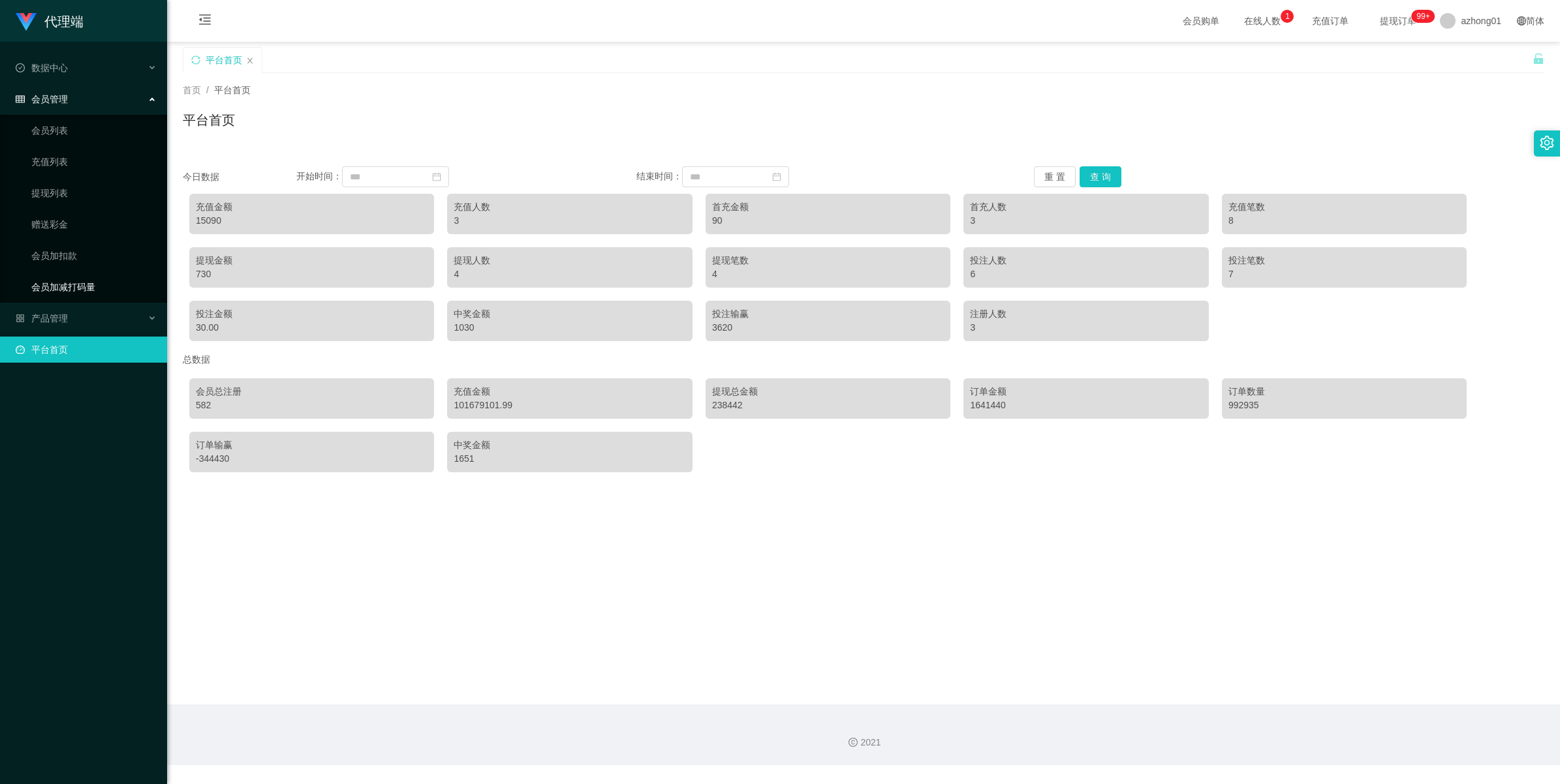
click at [68, 291] on link "会员加减打码量" at bounding box center [94, 287] width 125 height 27
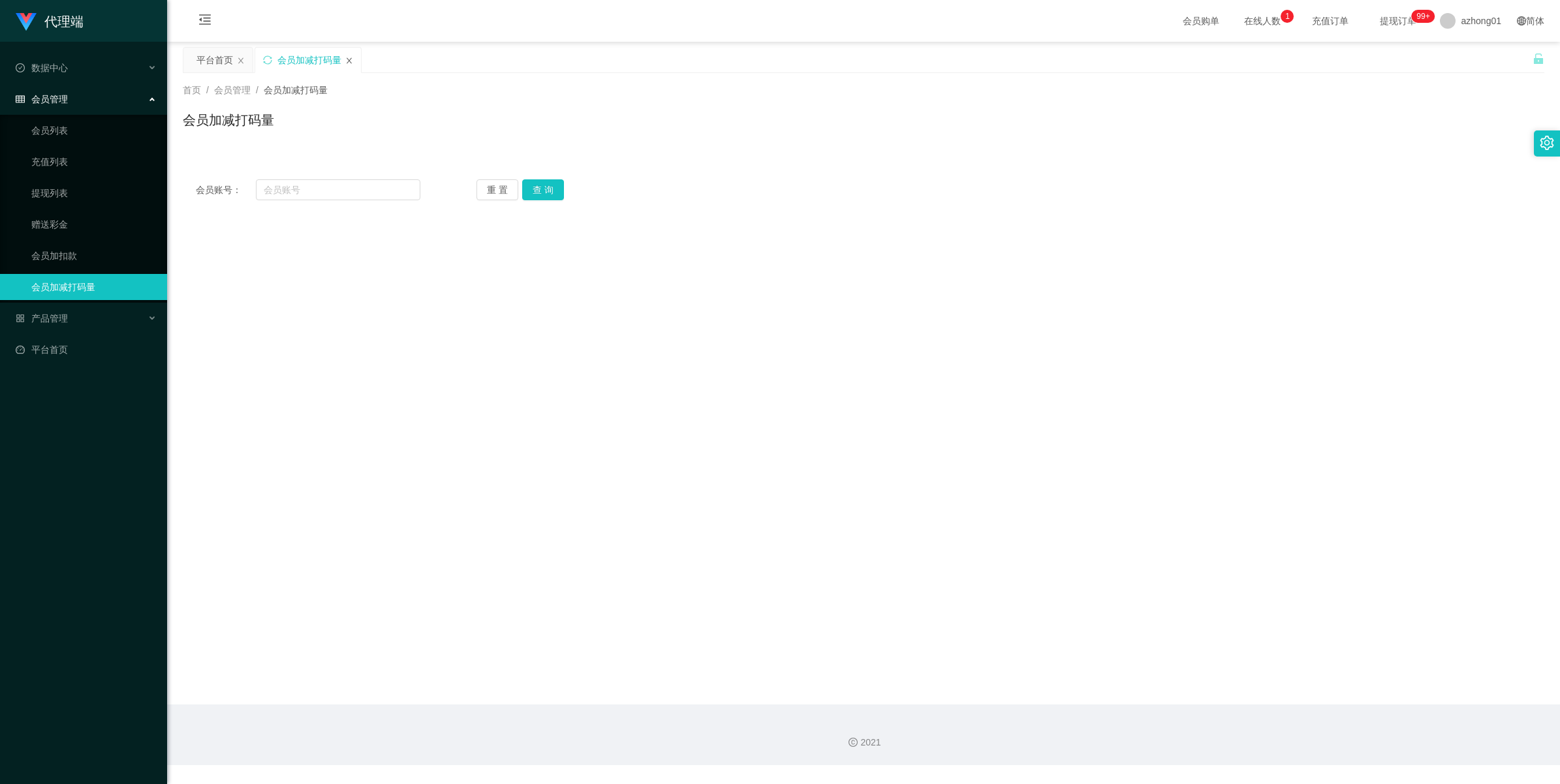
click at [348, 62] on icon "图标: close" at bounding box center [350, 61] width 6 height 6
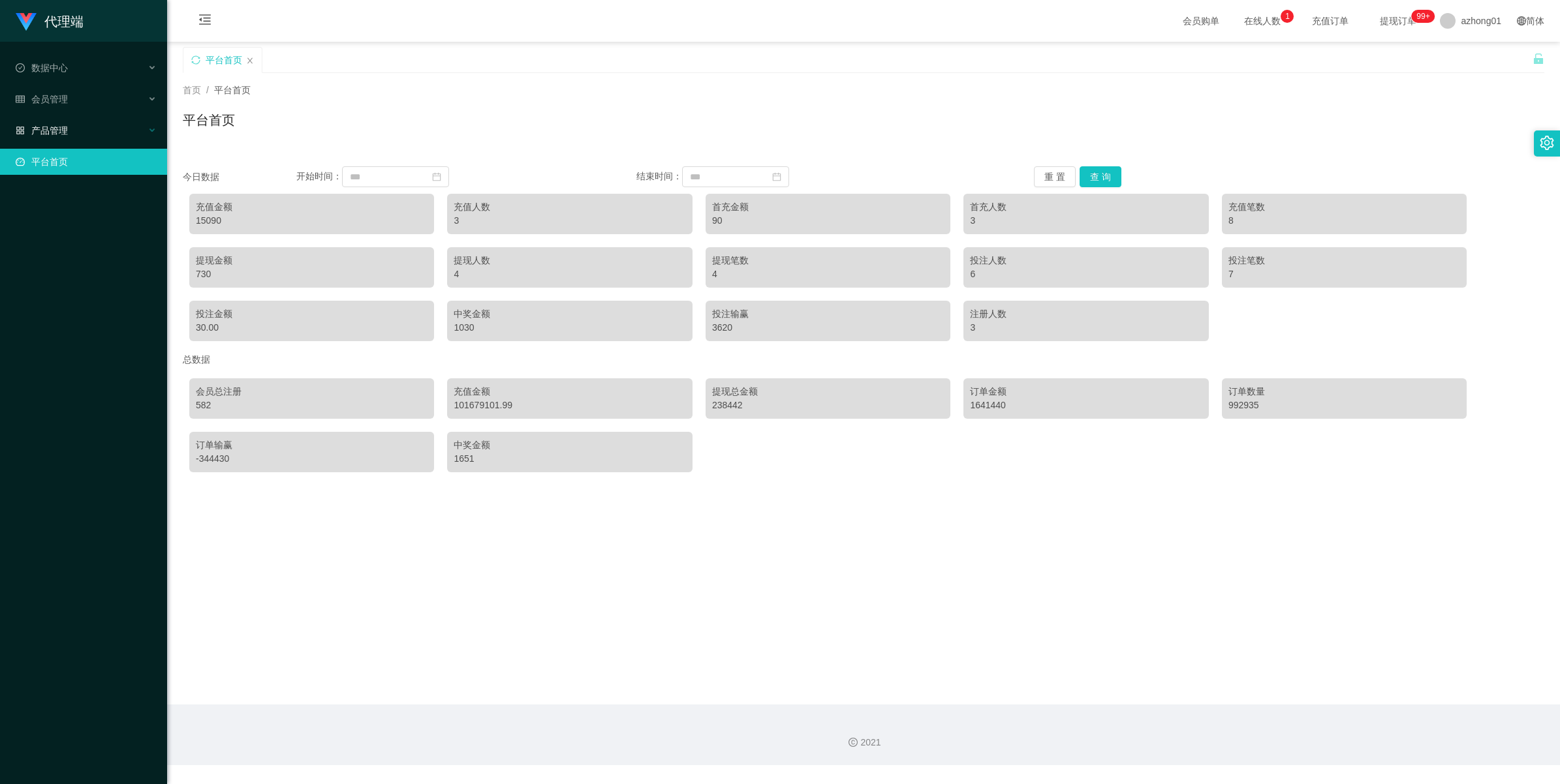
click at [54, 128] on span "产品管理" at bounding box center [42, 130] width 52 height 10
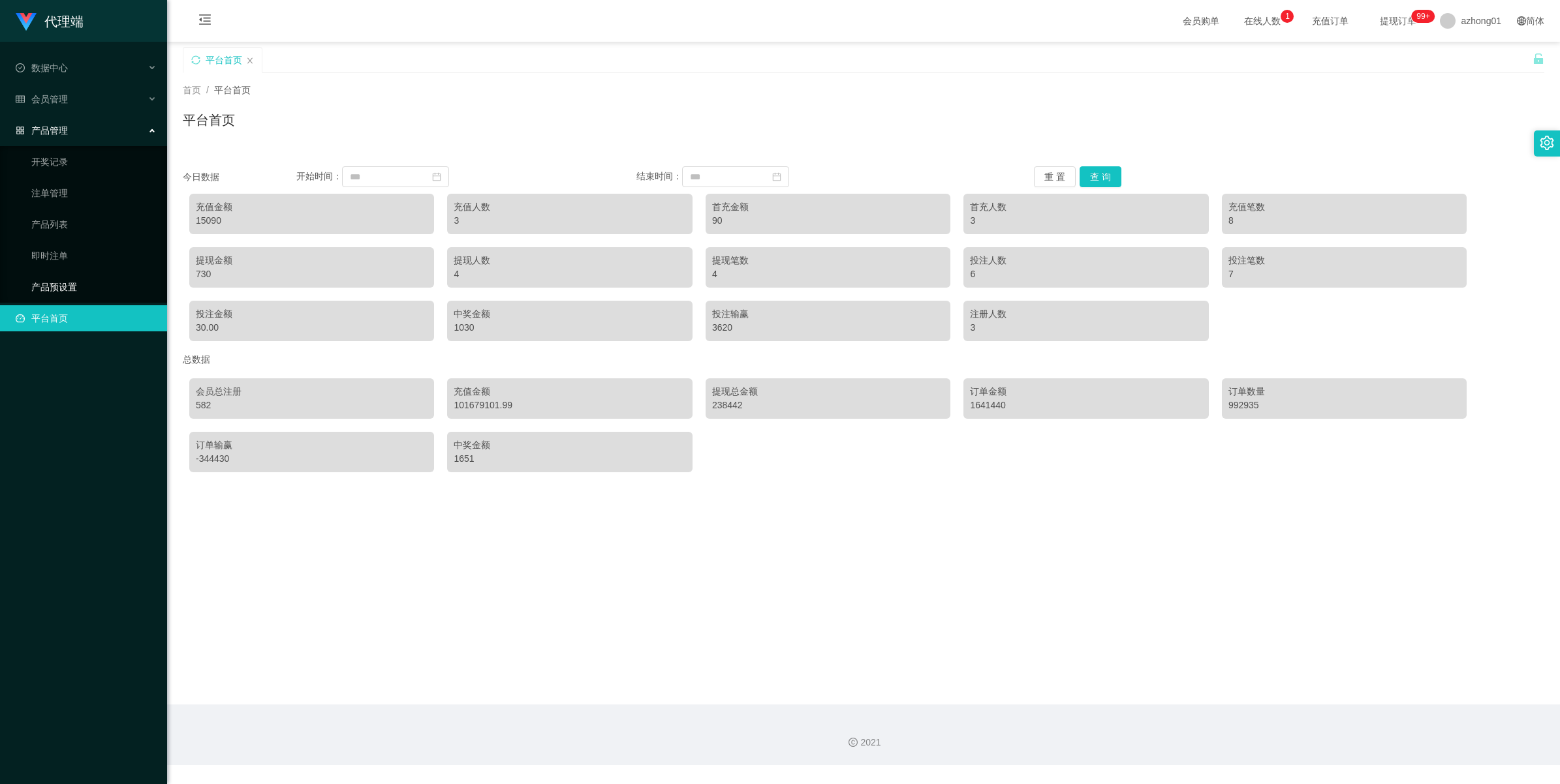
click at [56, 279] on link "产品预设置" at bounding box center [94, 287] width 125 height 27
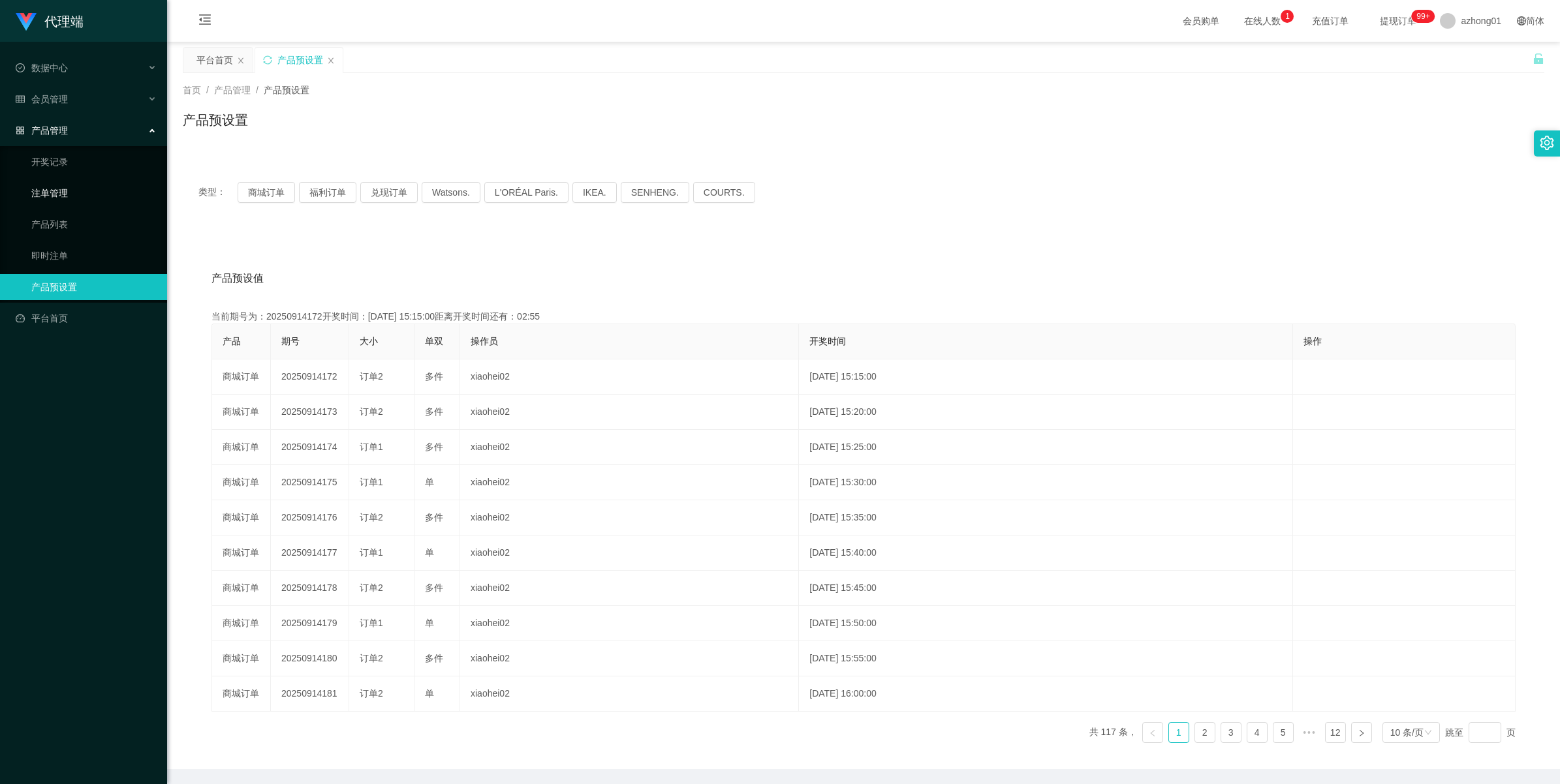
click at [43, 180] on link "注单管理" at bounding box center [94, 193] width 125 height 27
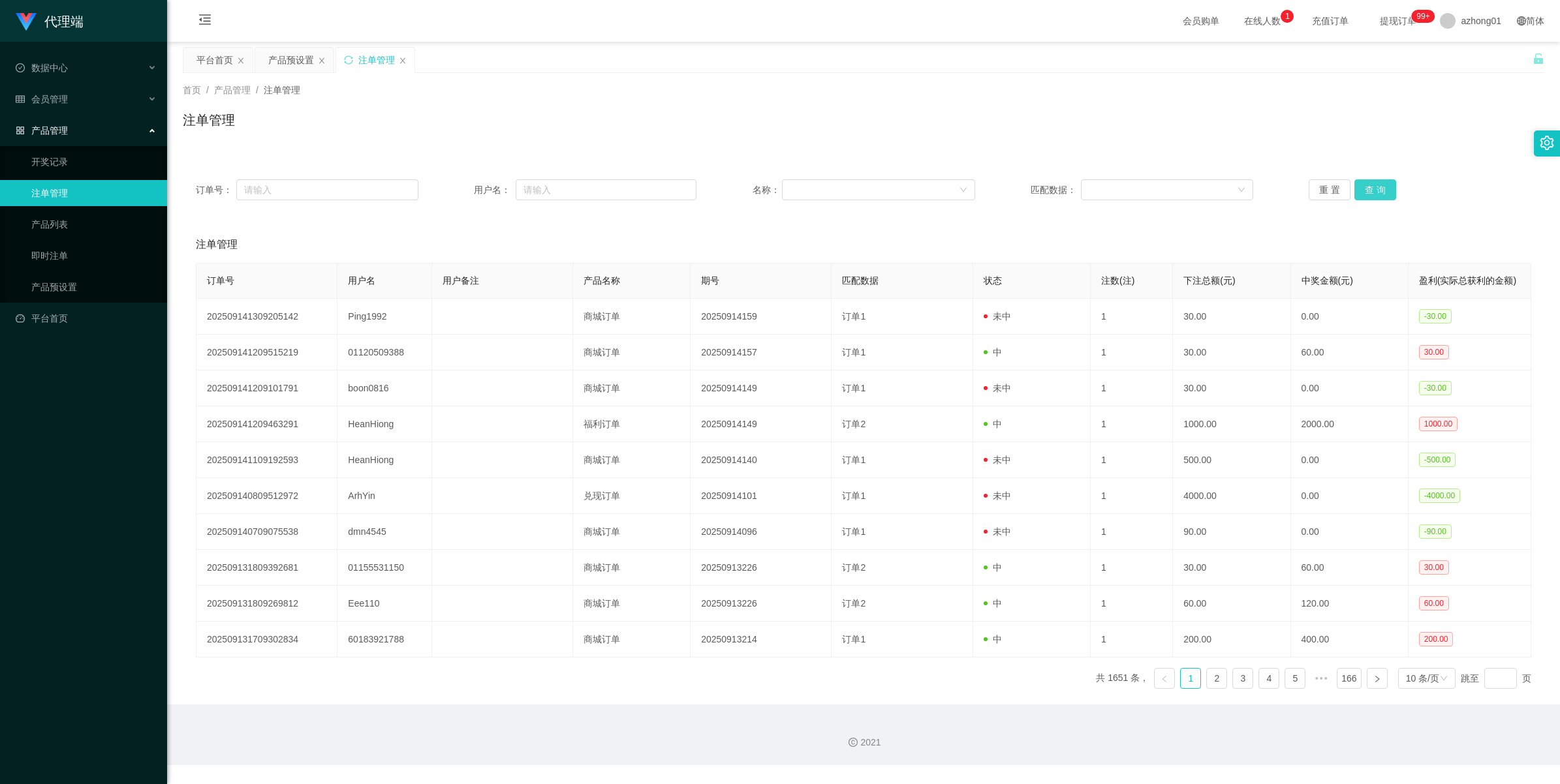
click at [912, 186] on button "查 询" at bounding box center [1375, 189] width 42 height 21
click at [912, 186] on div "重 置 查 询" at bounding box center [1419, 189] width 223 height 21
click at [912, 186] on button "查 询" at bounding box center [1375, 189] width 42 height 21
click at [912, 186] on div "重 置 查 询" at bounding box center [1419, 189] width 223 height 21
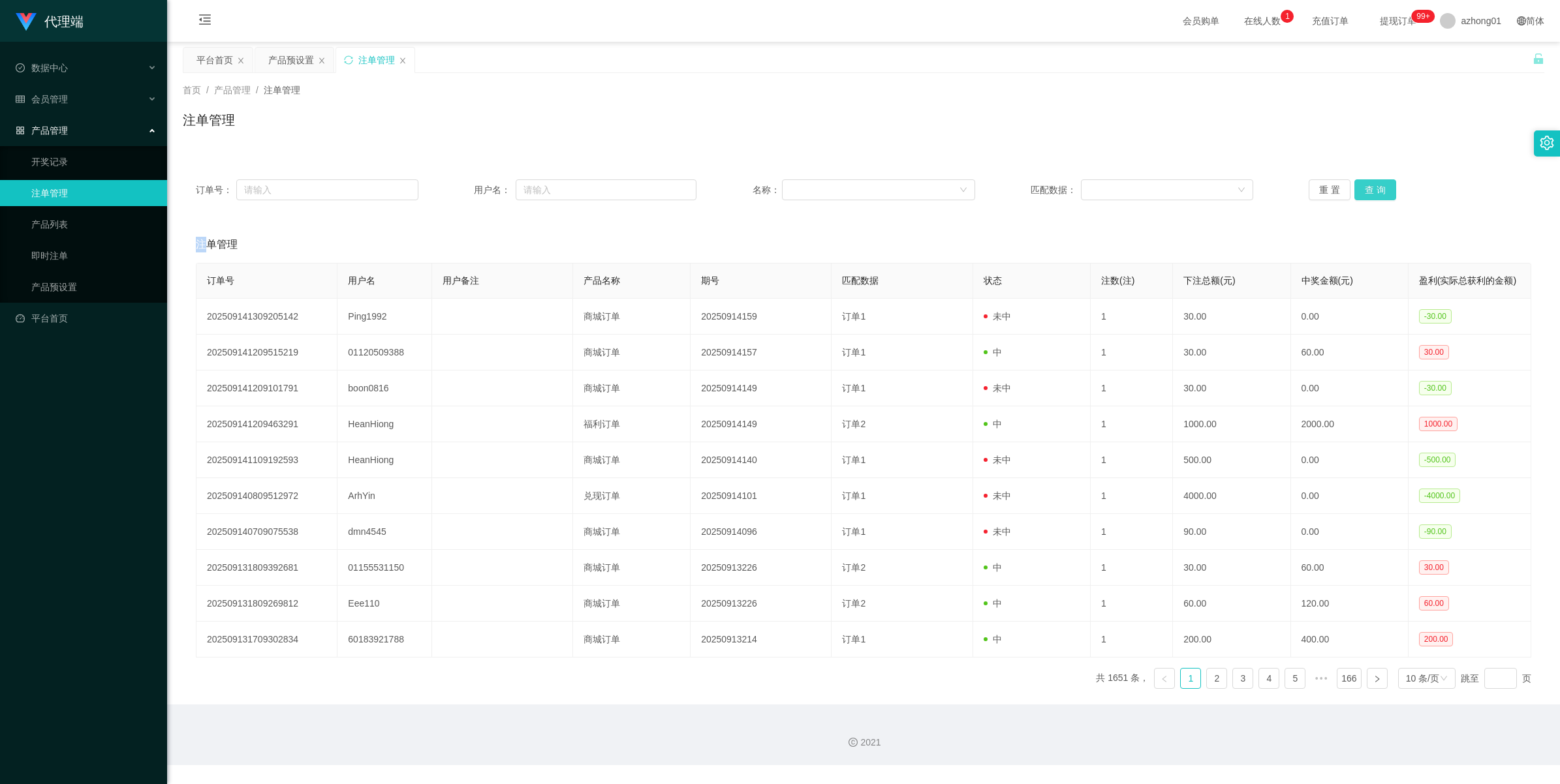
click at [912, 186] on button "查 询" at bounding box center [1375, 189] width 42 height 21
click at [912, 186] on div "重 置 查 询" at bounding box center [1419, 189] width 223 height 21
click at [912, 186] on button "查 询" at bounding box center [1375, 189] width 42 height 21
click at [912, 186] on div "重 置 查 询" at bounding box center [1419, 189] width 223 height 21
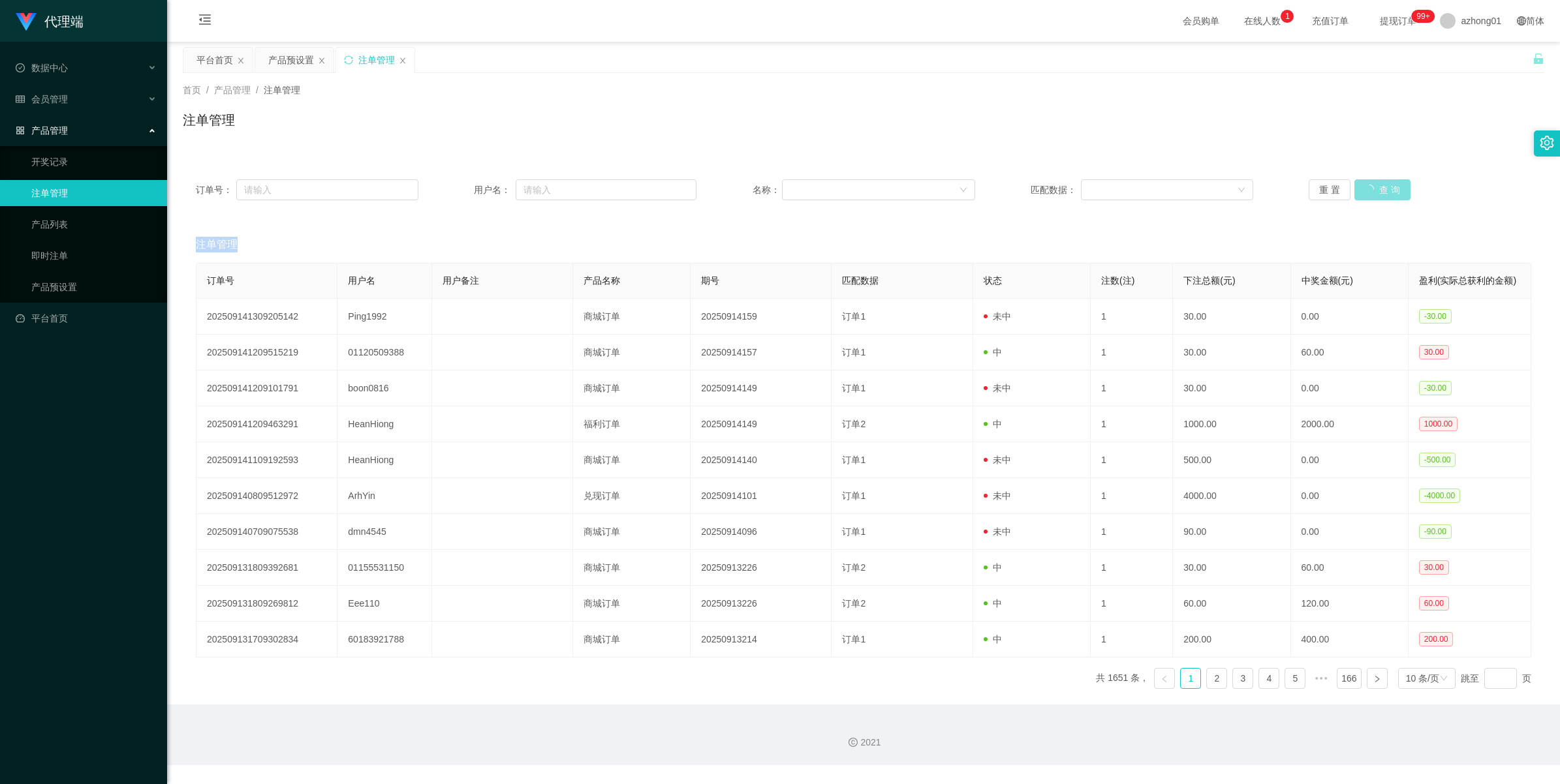
click at [912, 186] on button "查 询" at bounding box center [1382, 189] width 56 height 21
click at [912, 186] on div "重 置 查 询" at bounding box center [1419, 189] width 223 height 21
click at [912, 186] on button "查 询" at bounding box center [1375, 189] width 42 height 21
click at [912, 186] on div "重 置 查 询" at bounding box center [1419, 189] width 223 height 21
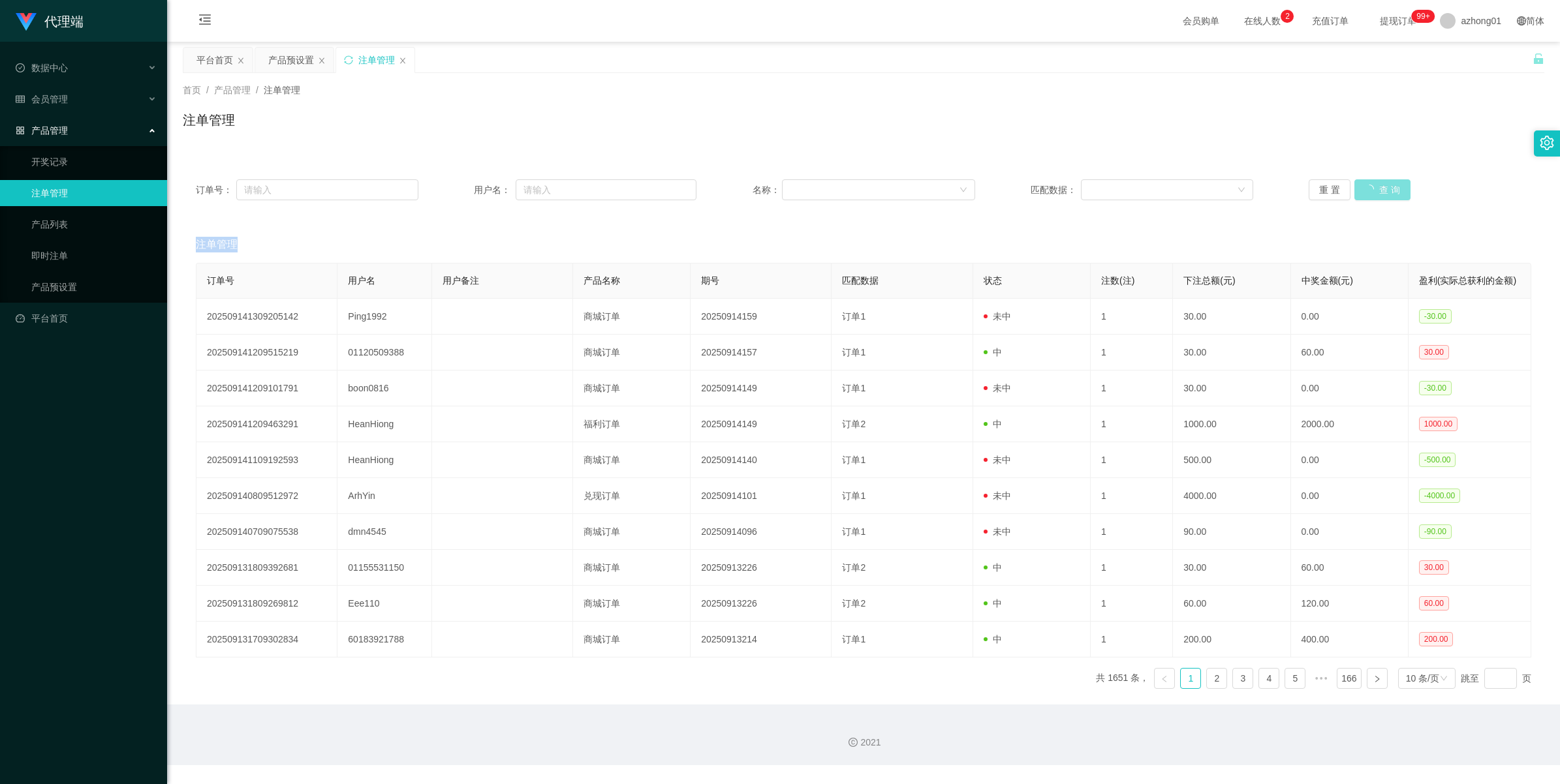
click at [912, 186] on button "查 询" at bounding box center [1382, 189] width 56 height 21
click at [912, 186] on div "重 置 查 询" at bounding box center [1419, 189] width 223 height 21
click at [912, 186] on button "查 询" at bounding box center [1375, 189] width 42 height 21
click at [912, 186] on div "重 置 查 询" at bounding box center [1419, 189] width 223 height 21
click at [912, 186] on button "查 询" at bounding box center [1382, 189] width 56 height 21
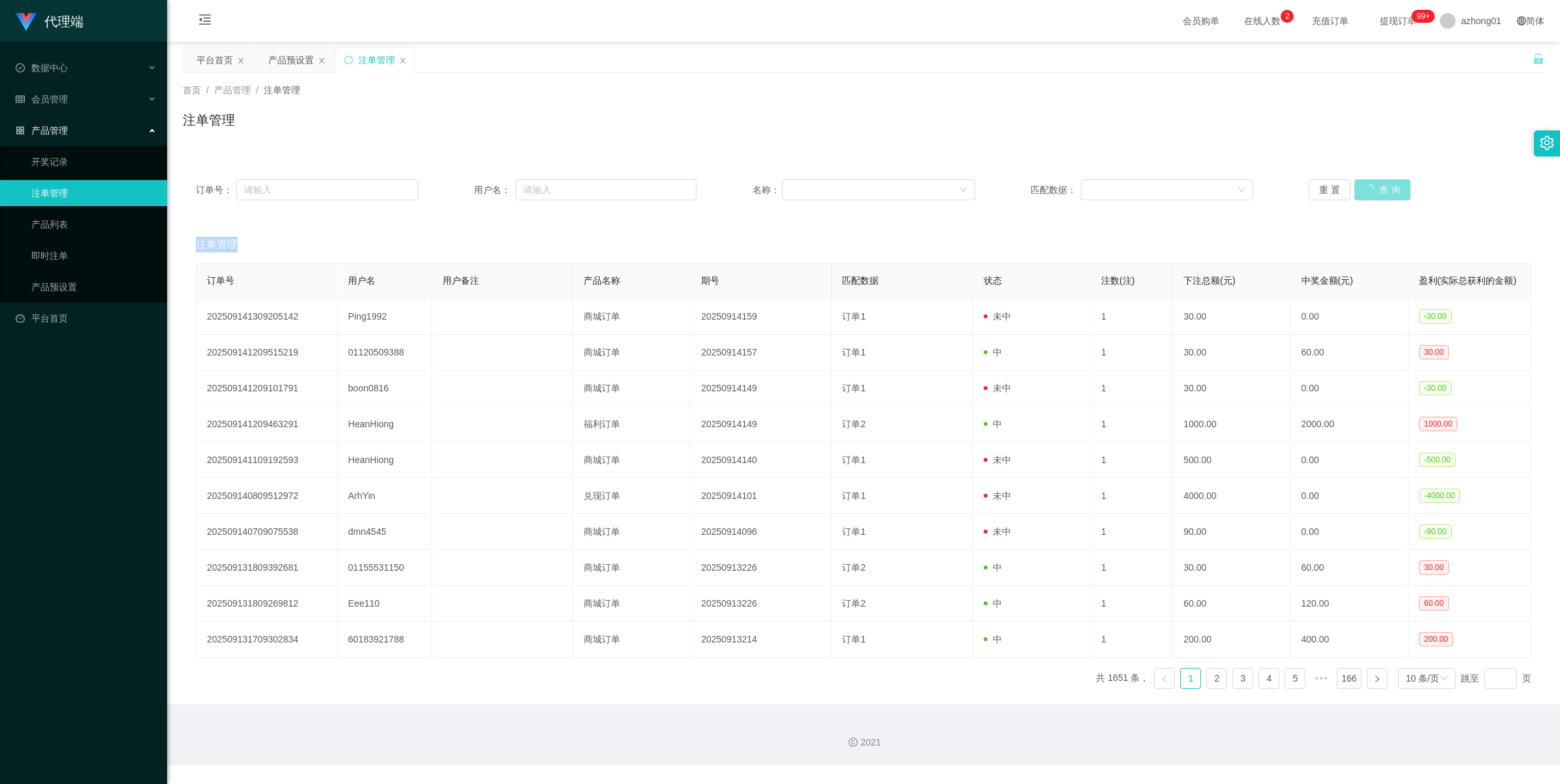
click at [912, 186] on div "重 置 查 询" at bounding box center [1419, 189] width 223 height 21
click at [912, 186] on button "查 询" at bounding box center [1382, 189] width 56 height 21
click at [912, 186] on button "查 询" at bounding box center [1375, 189] width 42 height 21
click at [912, 186] on div "重 置 查 询" at bounding box center [1419, 189] width 223 height 21
click at [912, 186] on button "查 询" at bounding box center [1375, 189] width 42 height 21
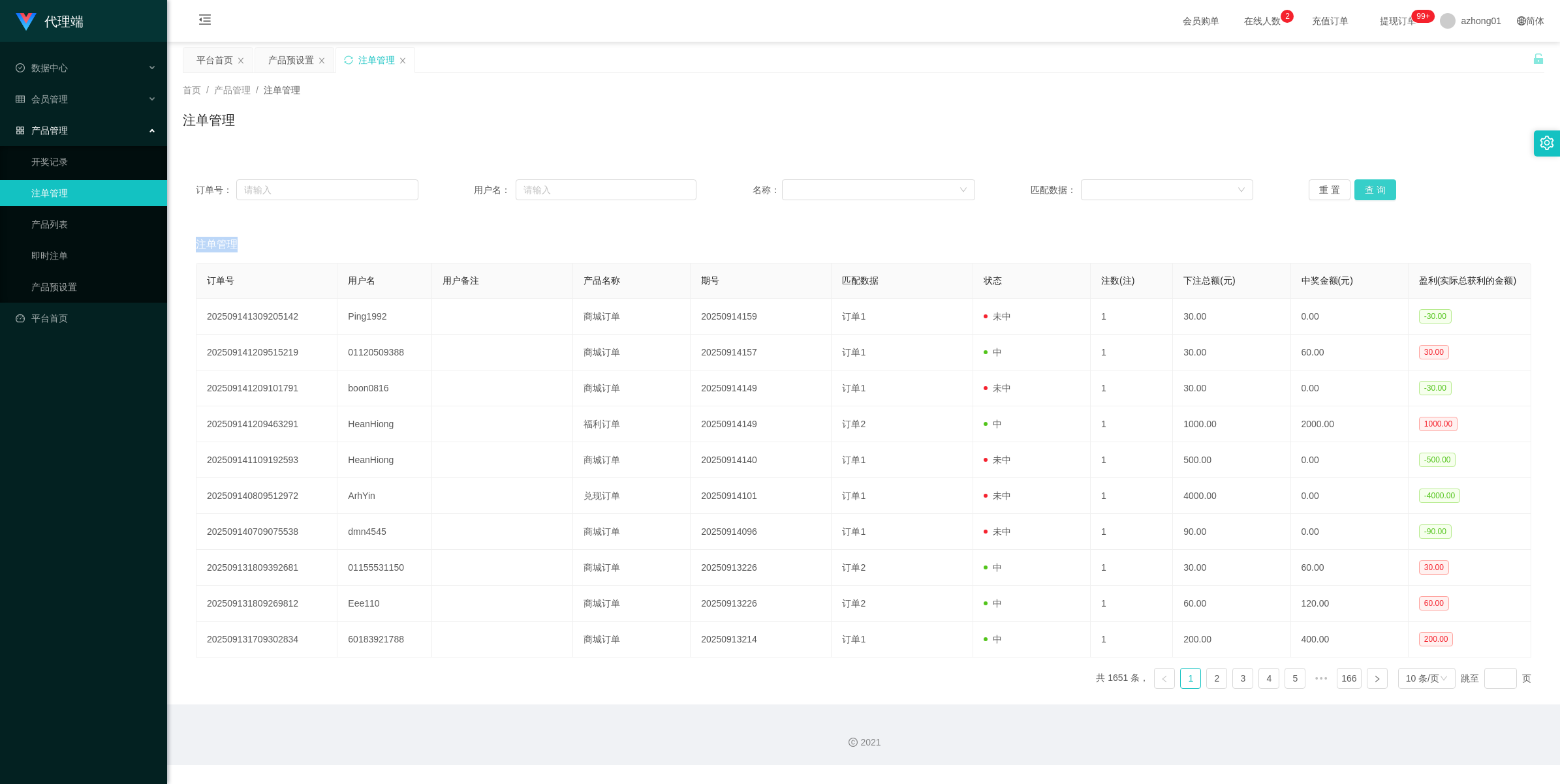
click at [912, 186] on div "重 置 查 询" at bounding box center [1419, 189] width 223 height 21
click at [912, 186] on button "查 询" at bounding box center [1382, 189] width 56 height 21
click at [912, 186] on div "重 置 查 询" at bounding box center [1419, 189] width 223 height 21
click at [912, 189] on button "查 询" at bounding box center [1375, 189] width 42 height 21
click at [912, 189] on div "重 置 查 询" at bounding box center [1419, 189] width 223 height 21
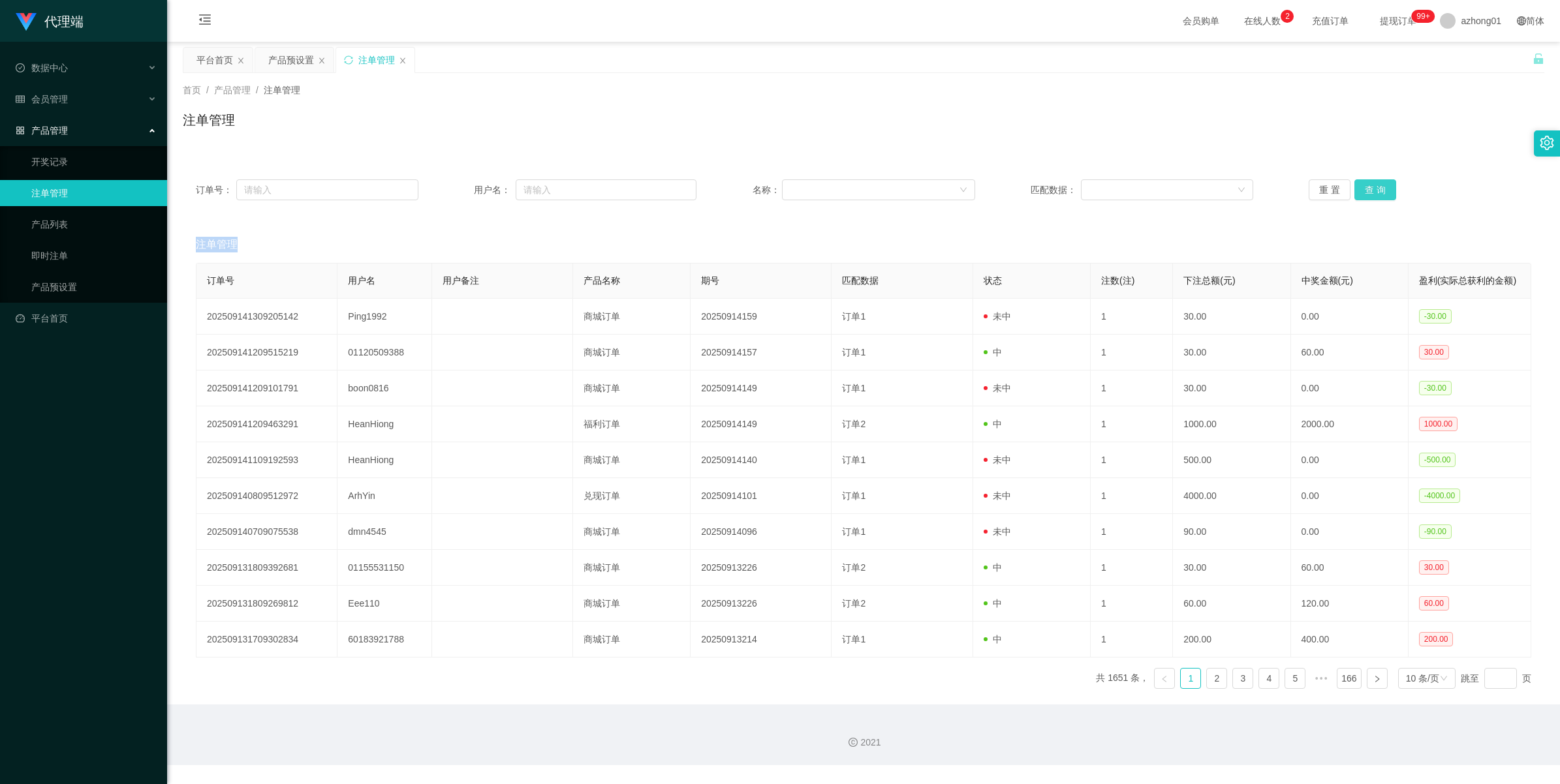
click at [912, 189] on button "查 询" at bounding box center [1375, 189] width 42 height 21
click at [912, 189] on div "重 置 查 询" at bounding box center [1419, 189] width 223 height 21
click at [912, 189] on button "查 询" at bounding box center [1375, 189] width 42 height 21
click at [912, 189] on div "重 置 查 询" at bounding box center [1419, 189] width 223 height 21
click at [912, 189] on button "查 询" at bounding box center [1375, 189] width 42 height 21
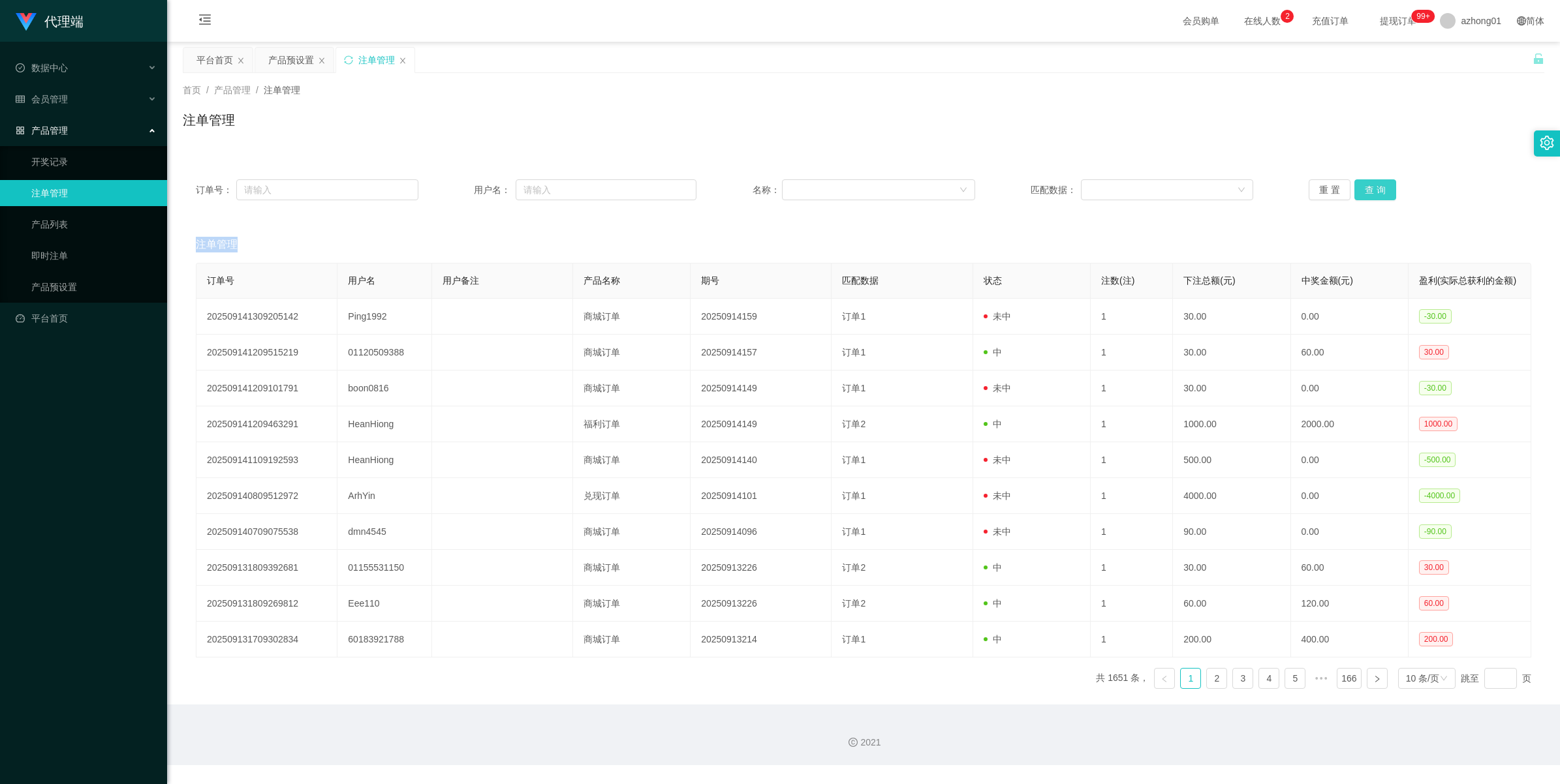
click at [912, 189] on div "重 置 查 询" at bounding box center [1419, 189] width 223 height 21
click at [912, 189] on button "查 询" at bounding box center [1382, 189] width 56 height 21
click at [912, 189] on div "重 置 查 询" at bounding box center [1419, 189] width 223 height 21
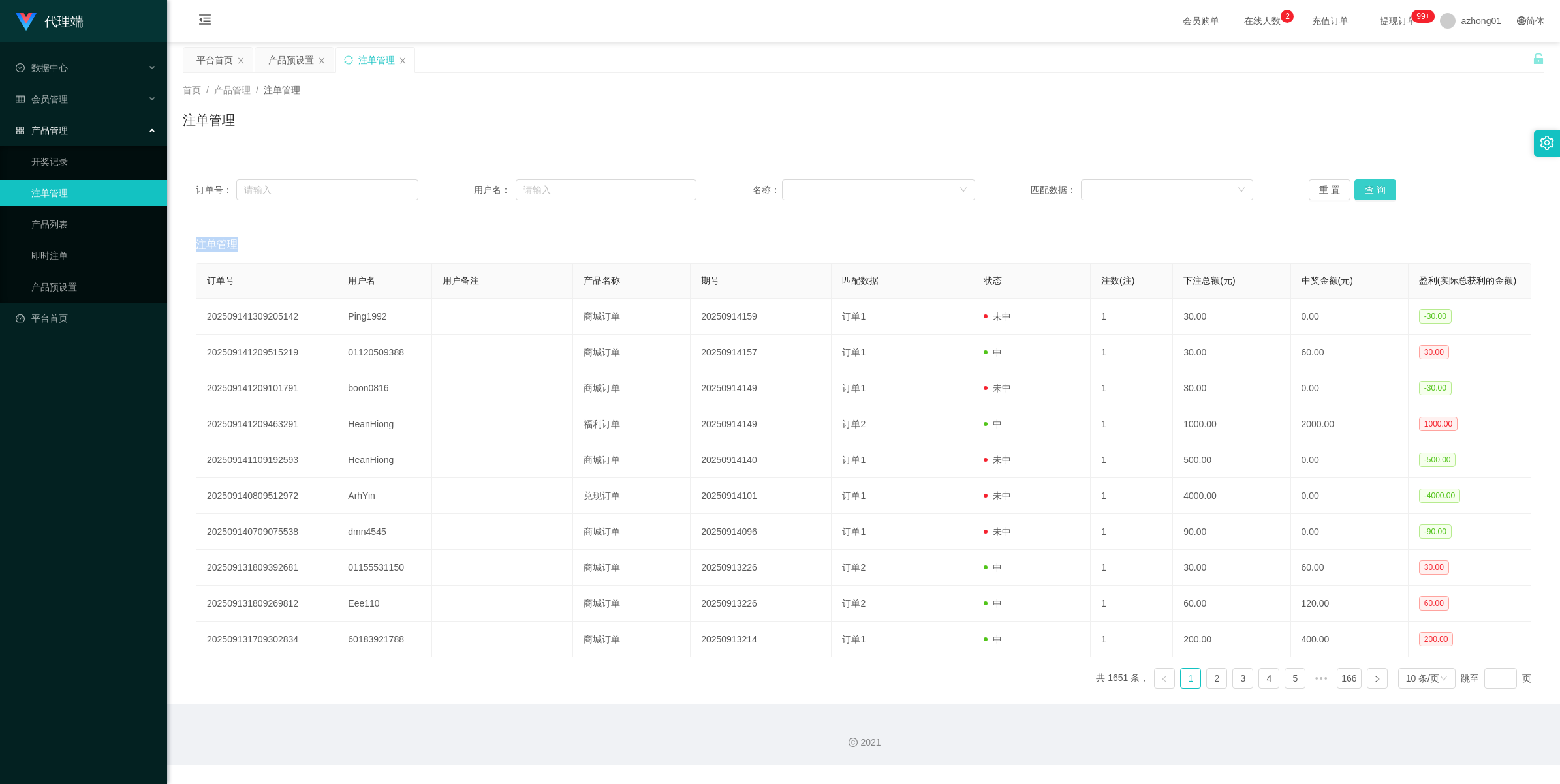
click at [912, 189] on button "查 询" at bounding box center [1375, 189] width 42 height 21
click at [912, 189] on div "重 置 查 询" at bounding box center [1419, 189] width 223 height 21
click at [912, 189] on button "查 询" at bounding box center [1382, 189] width 56 height 21
click at [912, 189] on div "重 置 查 询" at bounding box center [1419, 189] width 223 height 21
click at [912, 189] on button "查 询" at bounding box center [1375, 189] width 42 height 21
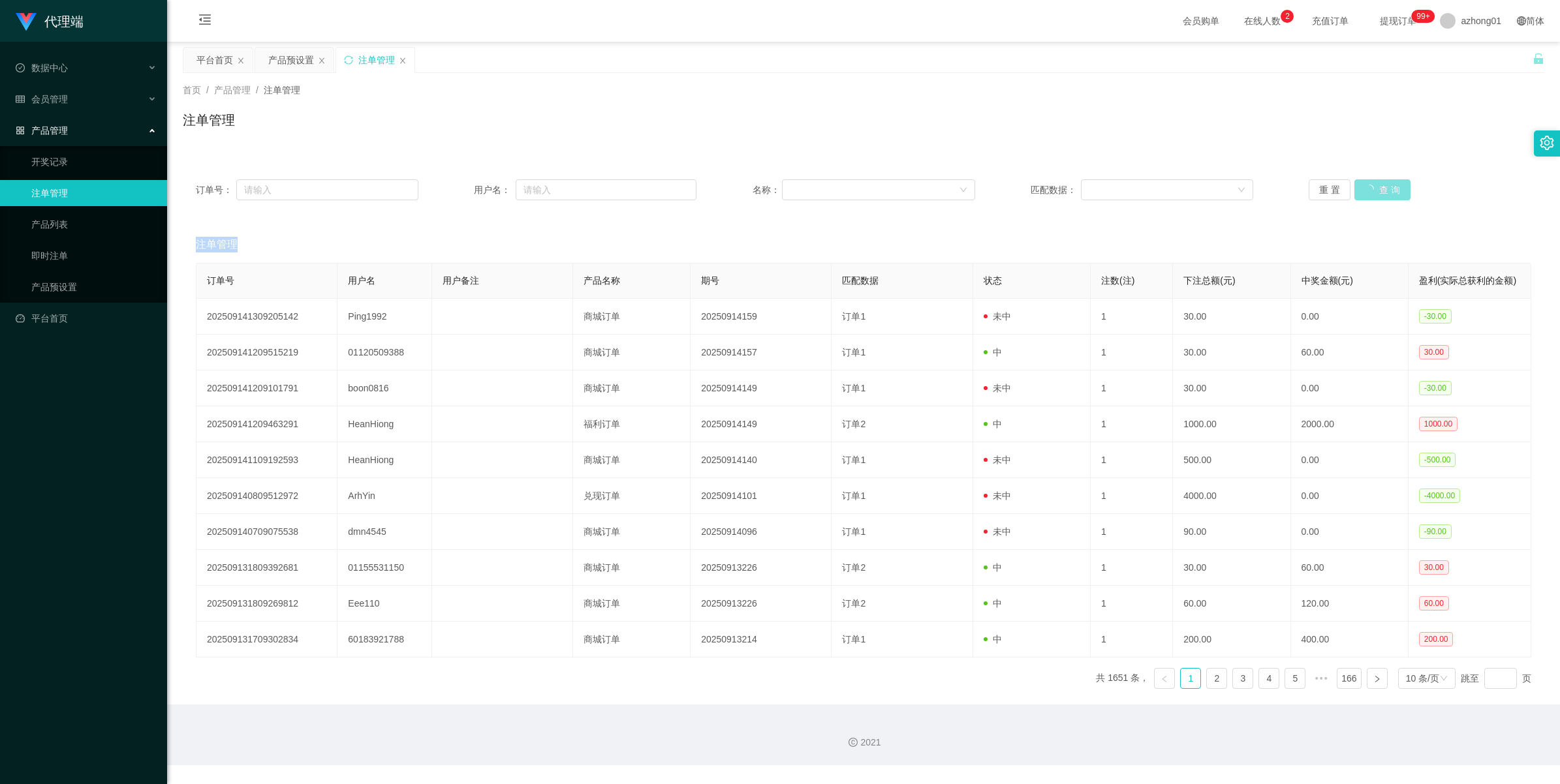
click at [912, 189] on div "重 置 查 询" at bounding box center [1419, 189] width 223 height 21
click at [912, 189] on button "查 询" at bounding box center [1382, 189] width 56 height 21
click at [912, 189] on div "重 置 查 询" at bounding box center [1419, 189] width 223 height 21
click at [912, 189] on button "查 询" at bounding box center [1382, 189] width 56 height 21
click at [912, 189] on div "重 置 查 询" at bounding box center [1419, 189] width 223 height 21
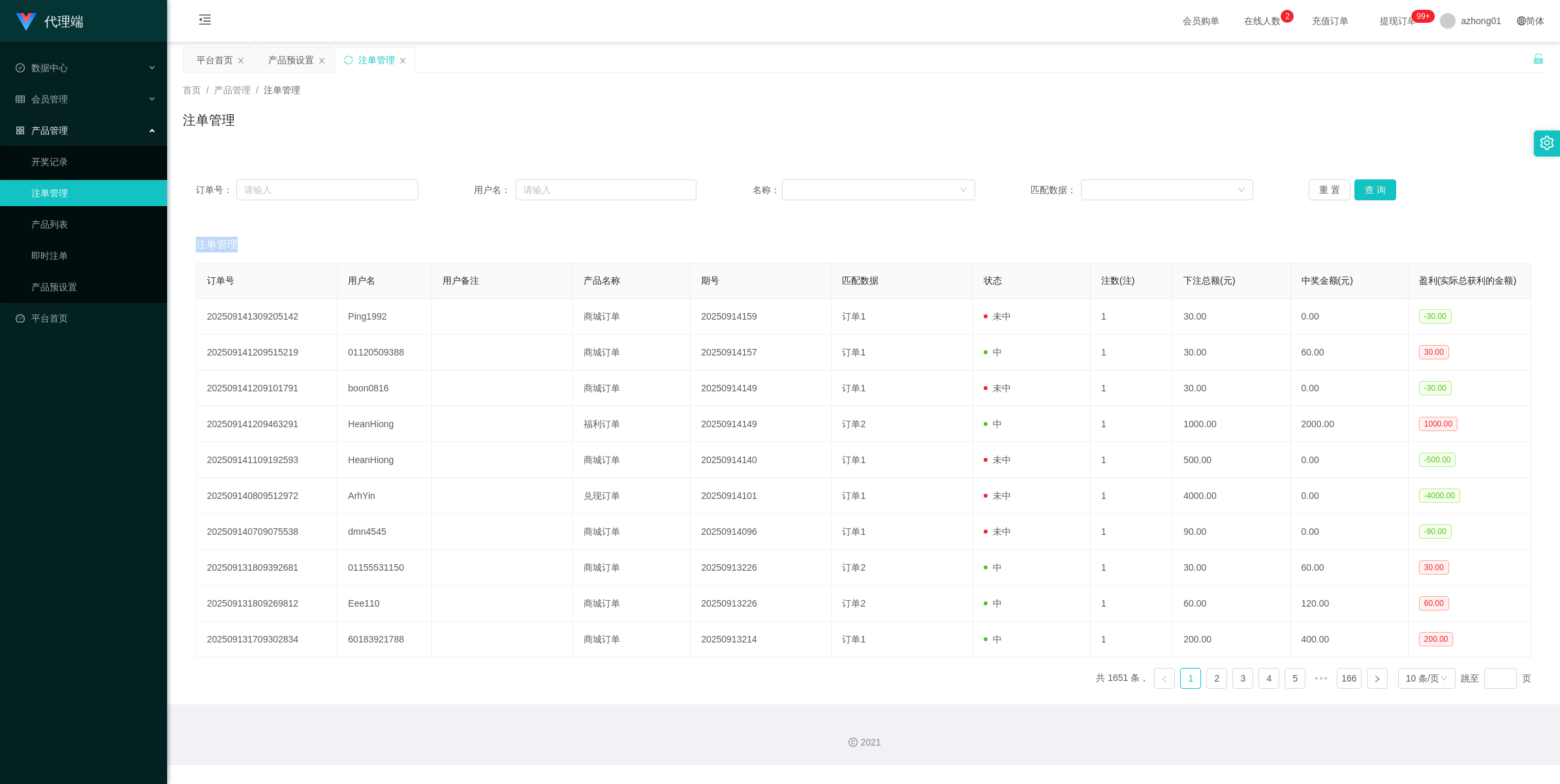
click at [912, 189] on div "重 置 查 询" at bounding box center [1419, 189] width 223 height 21
click at [41, 198] on link "注单管理" at bounding box center [94, 193] width 125 height 27
click at [912, 185] on button "查 询" at bounding box center [1375, 189] width 42 height 21
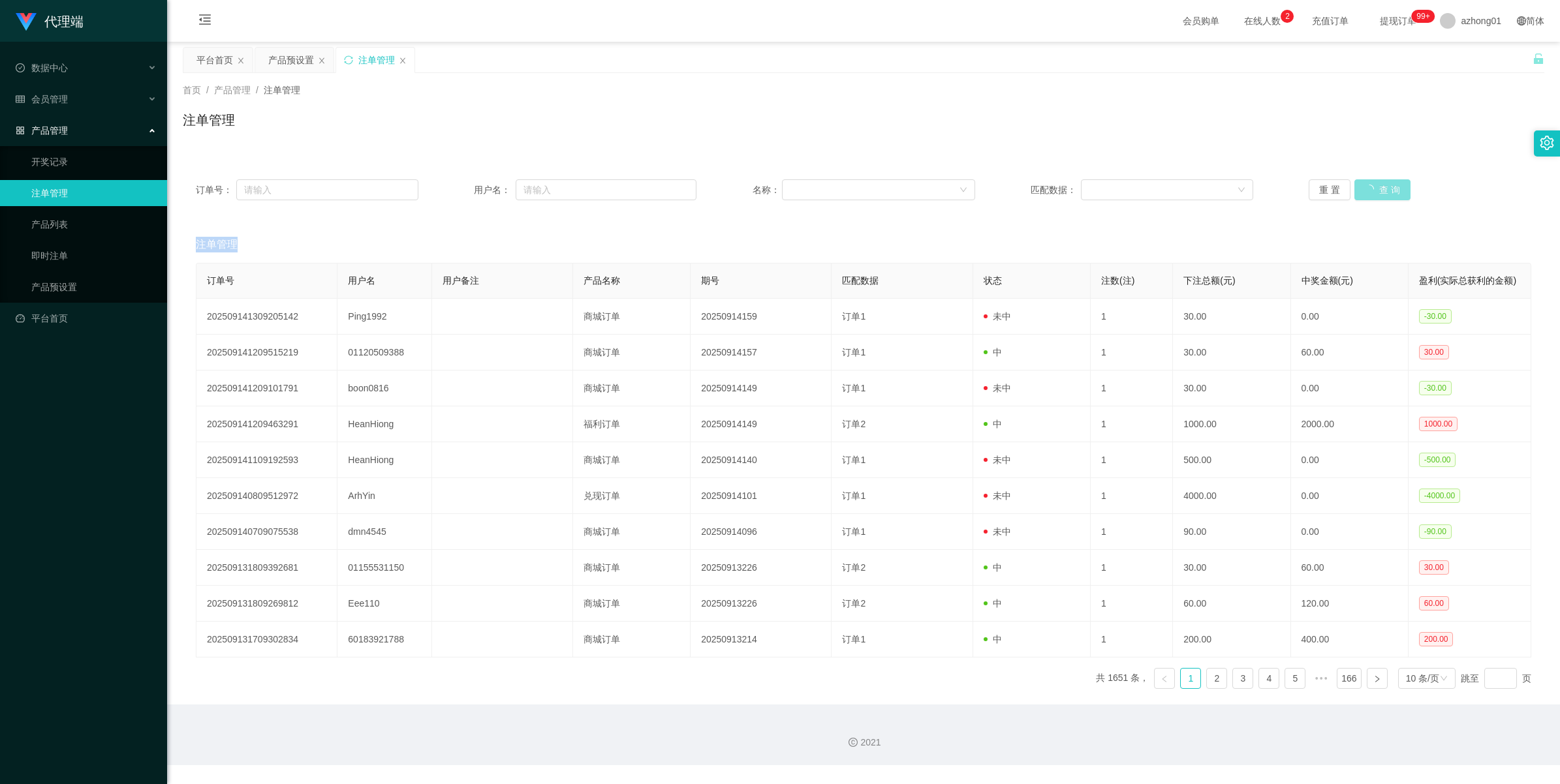
click at [912, 185] on div "重 置 查 询" at bounding box center [1419, 189] width 223 height 21
click at [912, 185] on button "查 询" at bounding box center [1375, 189] width 42 height 21
click at [912, 185] on div "重 置 查 询" at bounding box center [1419, 189] width 223 height 21
click at [912, 185] on button "查 询" at bounding box center [1375, 189] width 42 height 21
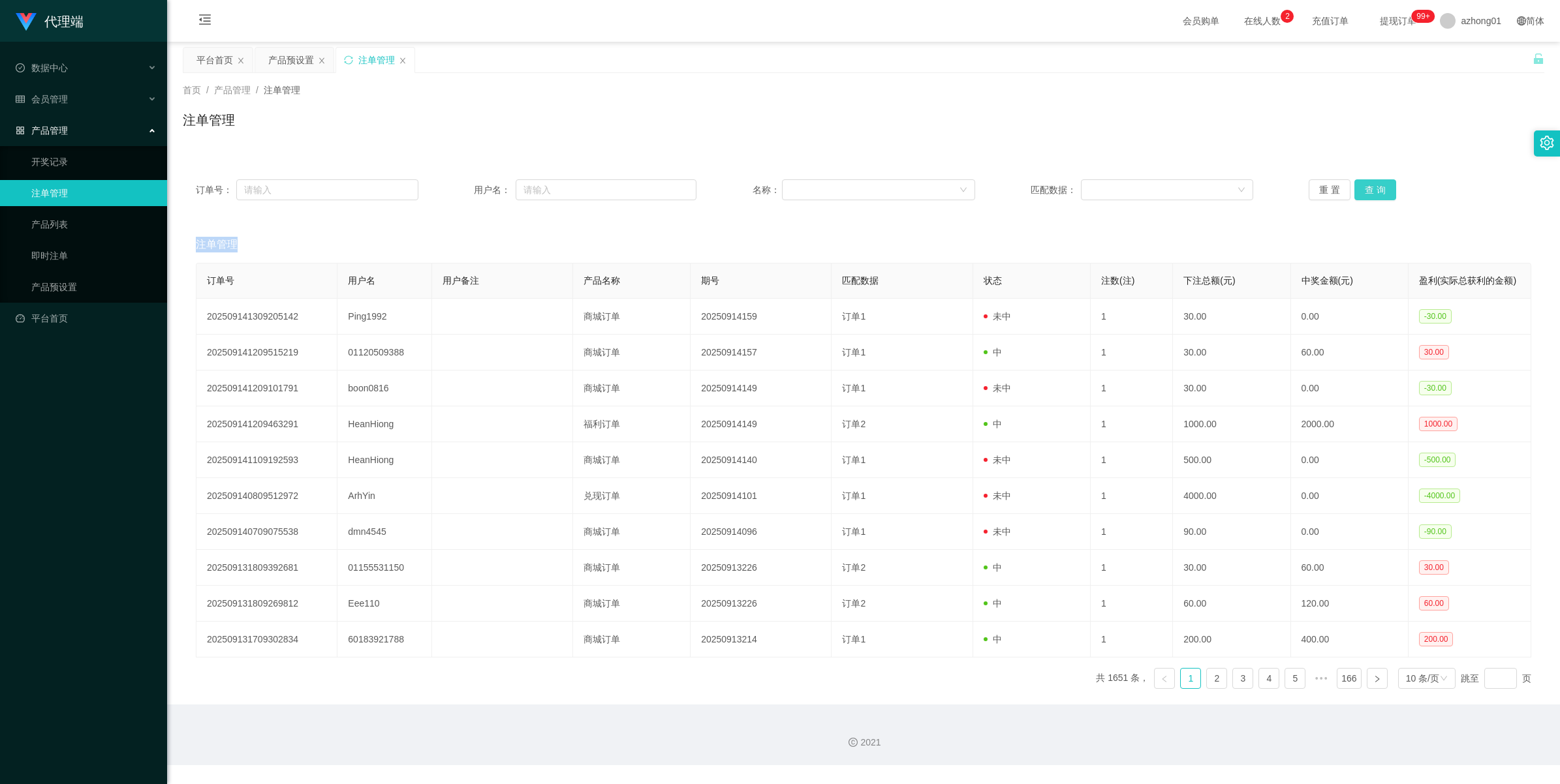
click at [912, 185] on div "重 置 查 询" at bounding box center [1419, 189] width 223 height 21
click at [912, 185] on button "查 询" at bounding box center [1375, 189] width 42 height 21
click at [912, 185] on div "重 置 查 询" at bounding box center [1419, 189] width 223 height 21
click at [912, 185] on button "查 询" at bounding box center [1375, 189] width 42 height 21
click at [912, 185] on div "重 置 查 询" at bounding box center [1419, 189] width 223 height 21
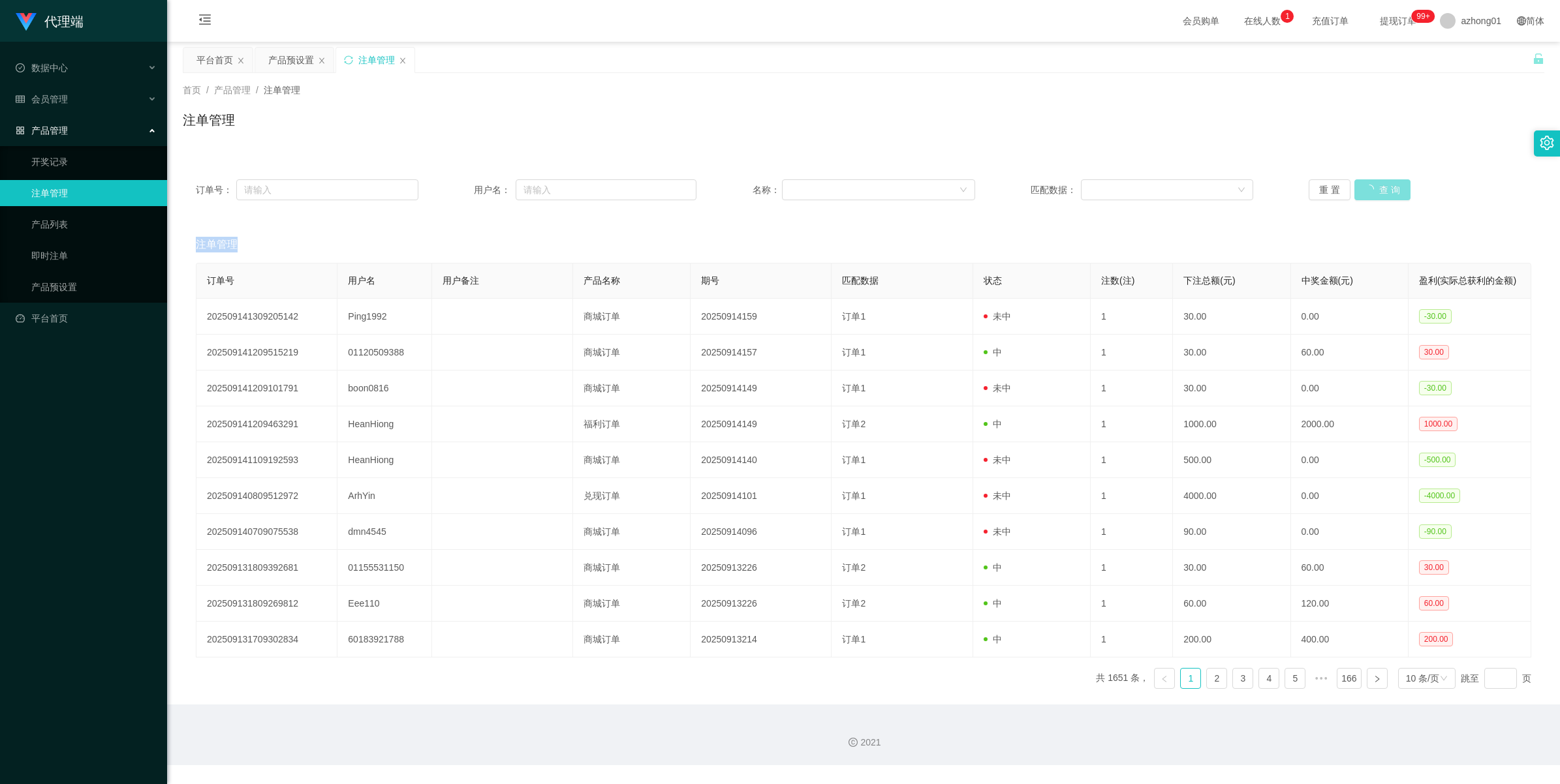
click at [912, 185] on div "重 置 查 询" at bounding box center [1419, 189] width 223 height 21
click at [912, 184] on button "查 询" at bounding box center [1375, 189] width 42 height 21
click at [912, 184] on div "重 置 查 询" at bounding box center [1419, 189] width 223 height 21
click at [912, 184] on button "查 询" at bounding box center [1375, 189] width 42 height 21
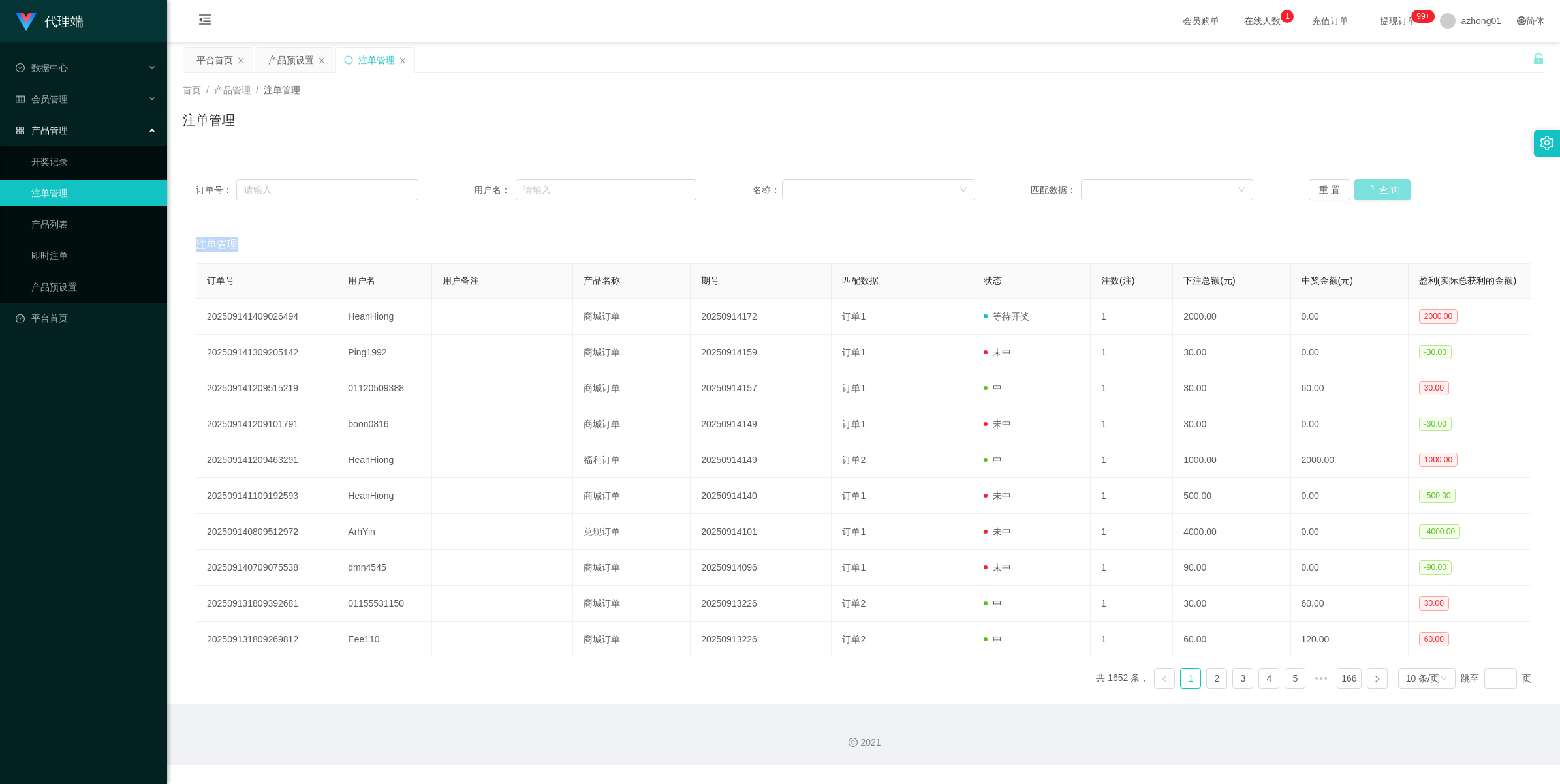
click at [912, 184] on div "重 置 查 询" at bounding box center [1419, 189] width 223 height 21
click at [912, 184] on button "查 询" at bounding box center [1382, 189] width 56 height 21
click at [912, 184] on div "重 置 查 询" at bounding box center [1419, 189] width 223 height 21
click at [912, 184] on button "查 询" at bounding box center [1382, 189] width 56 height 21
click at [912, 184] on div "重 置 查 询" at bounding box center [1419, 189] width 223 height 21
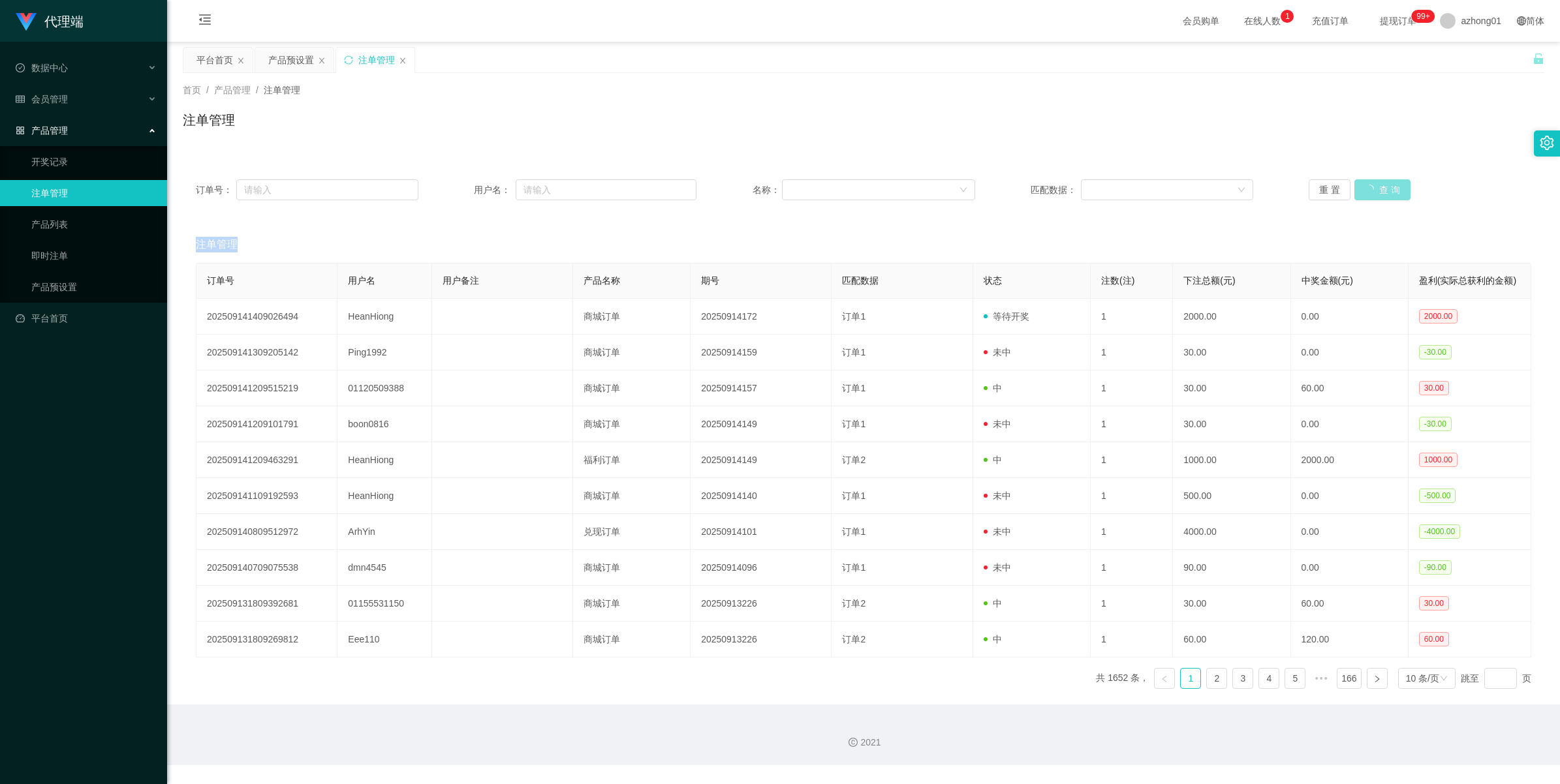
click at [912, 184] on button "查 询" at bounding box center [1382, 189] width 56 height 21
click at [912, 184] on div "重 置 查 询" at bounding box center [1419, 189] width 223 height 21
click at [912, 184] on button "查 询" at bounding box center [1382, 189] width 56 height 21
click at [912, 184] on div "重 置 查 询" at bounding box center [1419, 189] width 223 height 21
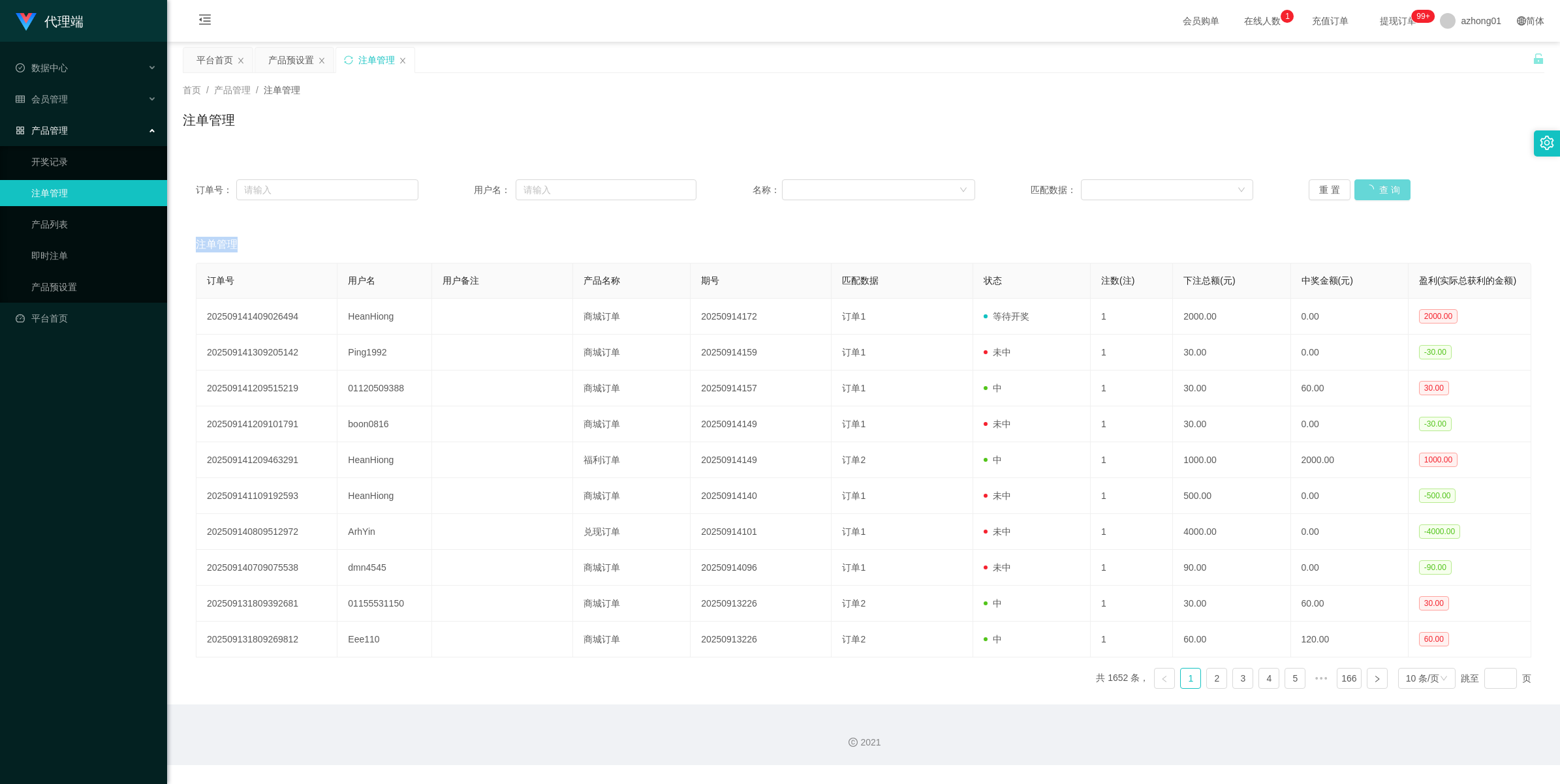
click at [912, 184] on div "重 置 查 询" at bounding box center [1419, 189] width 223 height 21
click at [912, 187] on button "查 询" at bounding box center [1375, 189] width 42 height 21
click at [912, 187] on div "重 置 查 询" at bounding box center [1419, 189] width 223 height 21
click at [912, 187] on button "查 询" at bounding box center [1375, 189] width 42 height 21
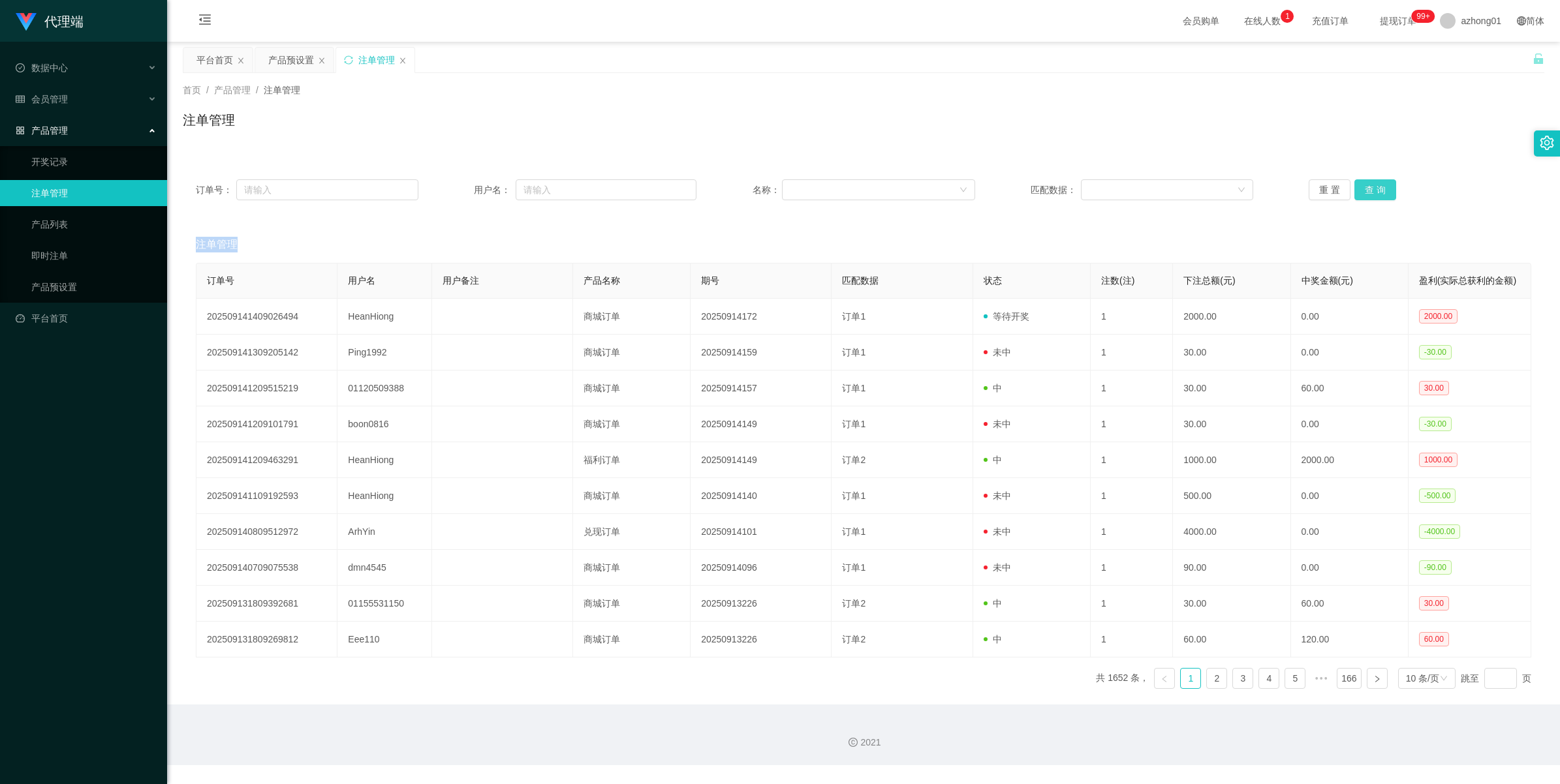
click at [912, 187] on button "查 询" at bounding box center [1375, 189] width 42 height 21
click at [912, 187] on div "重 置 查 询" at bounding box center [1419, 189] width 223 height 21
click at [912, 187] on button "查 询" at bounding box center [1375, 189] width 42 height 21
click at [912, 187] on div "重 置 查 询" at bounding box center [1419, 189] width 223 height 21
click at [912, 187] on button "查 询" at bounding box center [1375, 189] width 42 height 21
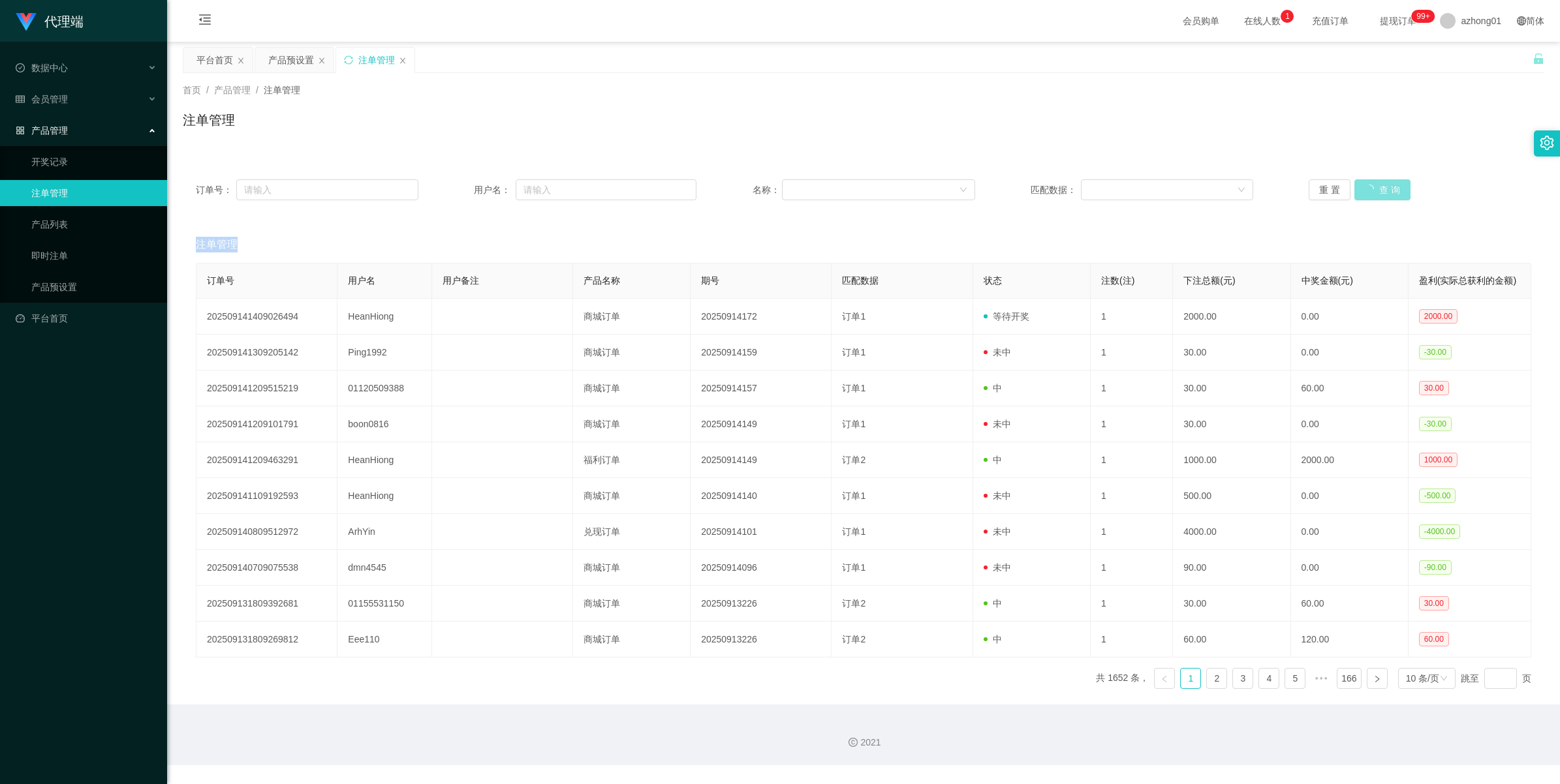
click at [912, 187] on div "重 置 查 询" at bounding box center [1419, 189] width 223 height 21
click at [912, 190] on button "查 询" at bounding box center [1375, 189] width 42 height 21
click at [912, 190] on div "重 置 查 询" at bounding box center [1419, 189] width 223 height 21
click at [912, 190] on button "查 询" at bounding box center [1375, 189] width 42 height 21
click at [912, 190] on div "重 置 查 询" at bounding box center [1419, 189] width 223 height 21
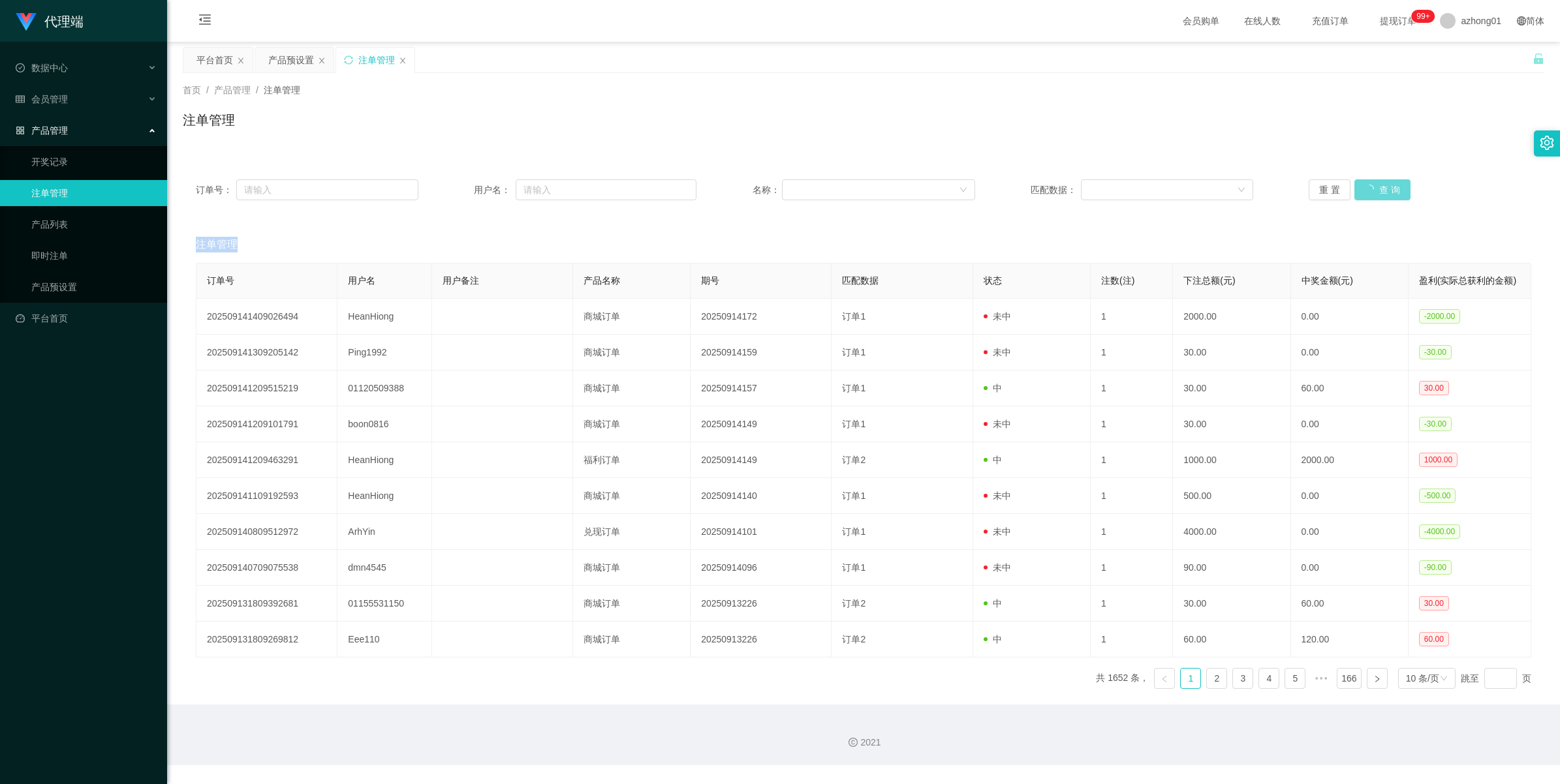
click at [912, 190] on div "重 置 查 询" at bounding box center [1419, 189] width 223 height 21
